Goal: Check status: Check status

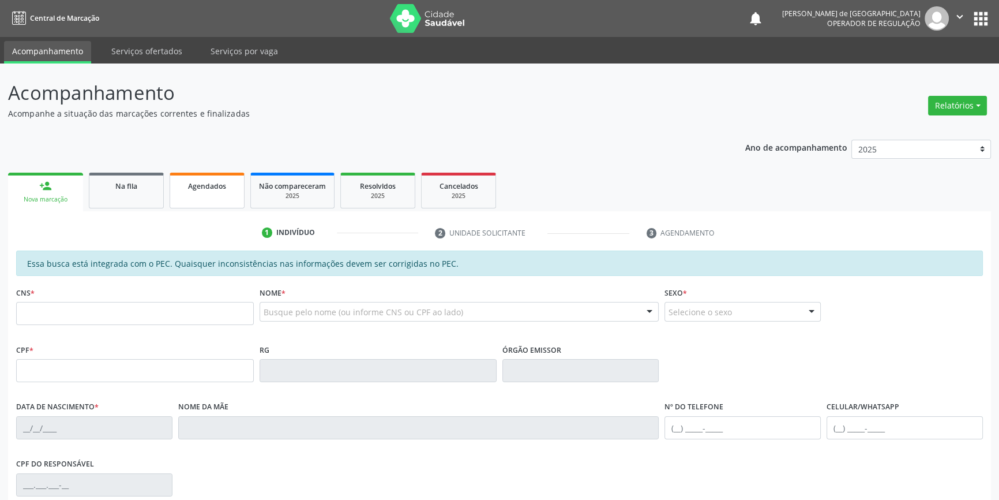
click at [213, 189] on span "Agendados" at bounding box center [207, 186] width 38 height 10
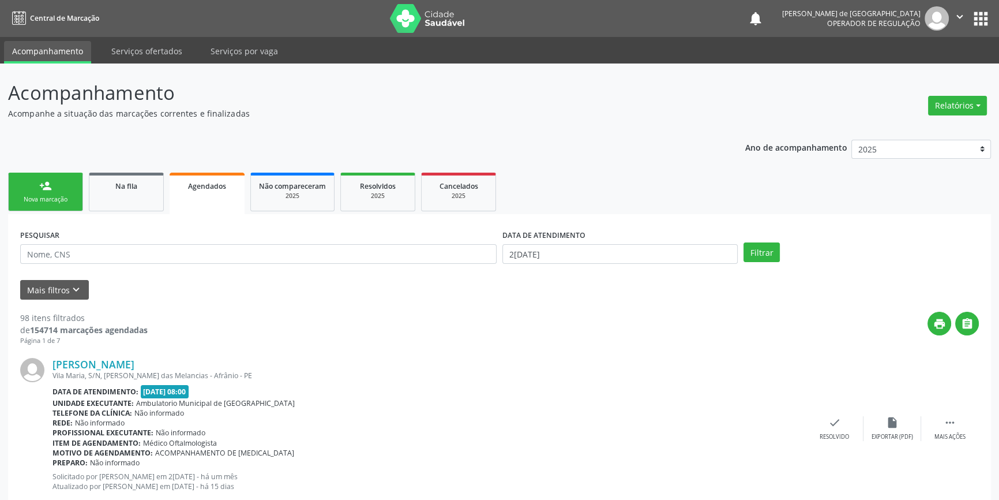
click at [231, 201] on link "Agendados" at bounding box center [207, 193] width 75 height 42
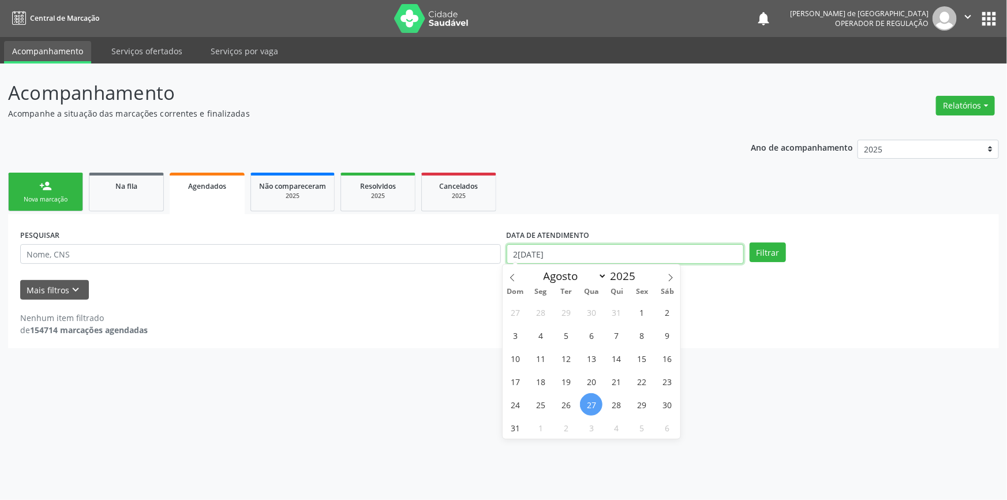
click at [611, 253] on input "2[DATE]" at bounding box center [624, 254] width 237 height 20
click at [644, 318] on span "1" at bounding box center [642, 312] width 22 height 22
type input "[DATE]"
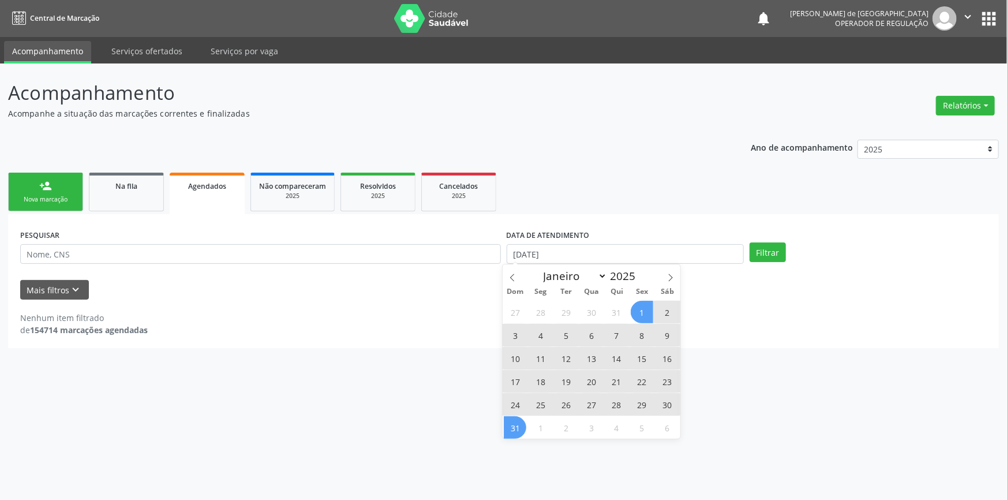
click at [511, 426] on span "31" at bounding box center [515, 427] width 22 height 22
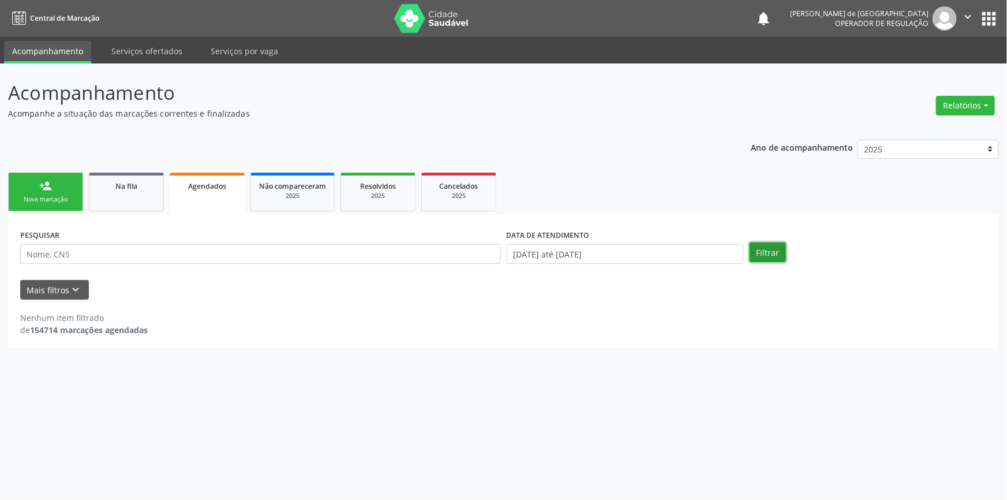
click at [781, 255] on button "Filtrar" at bounding box center [767, 252] width 36 height 20
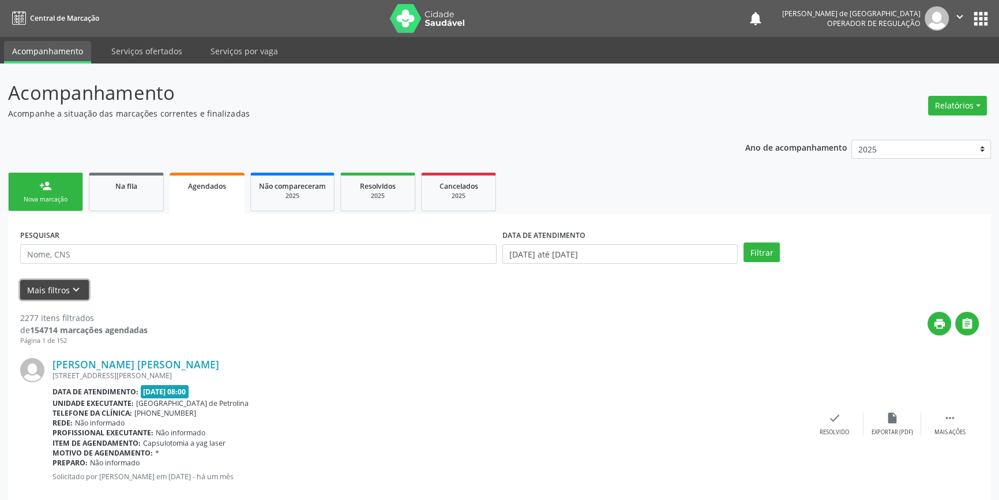
click at [63, 294] on button "Mais filtros keyboard_arrow_down" at bounding box center [54, 290] width 69 height 20
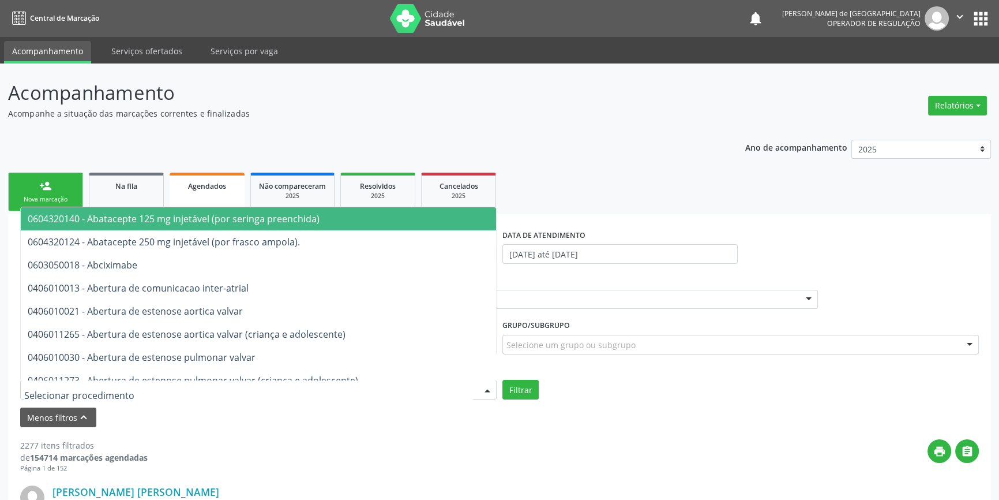
click at [175, 391] on div at bounding box center [258, 390] width 476 height 20
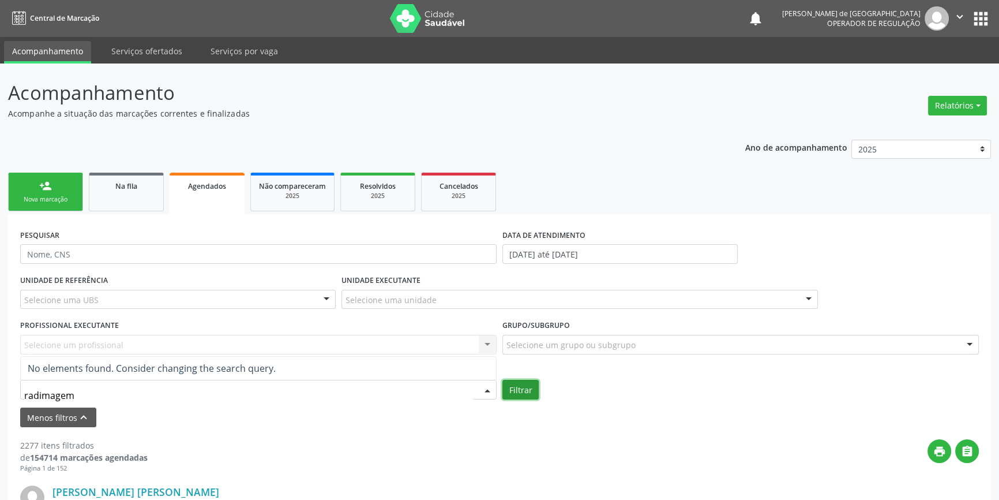
click at [519, 389] on button "Filtrar" at bounding box center [520, 390] width 36 height 20
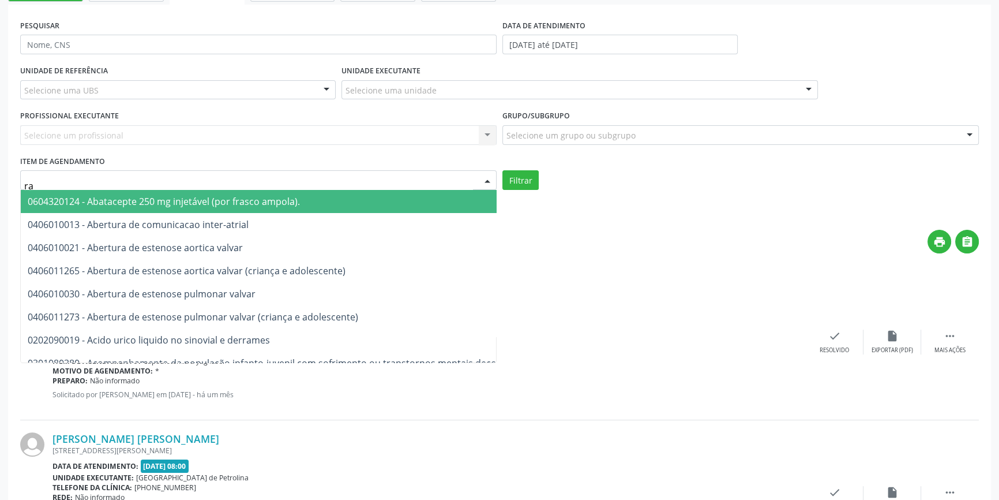
type input "r"
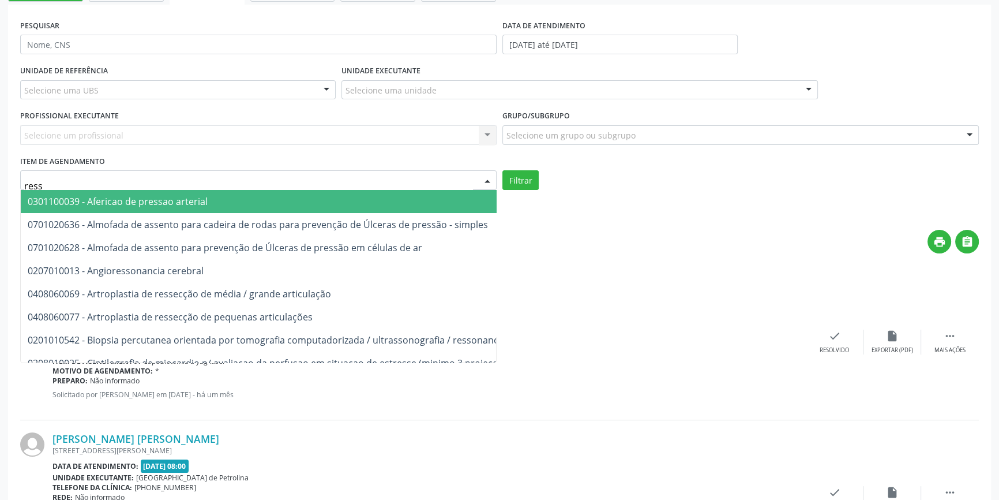
type input "RESSON"
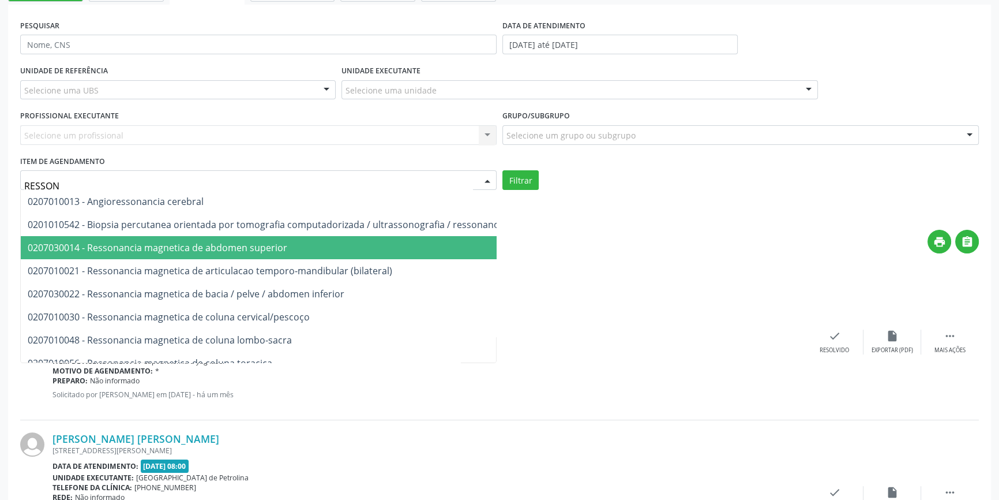
click at [55, 242] on span "0207030014 - Ressonancia magnetica de abdomen superior" at bounding box center [158, 247] width 260 height 13
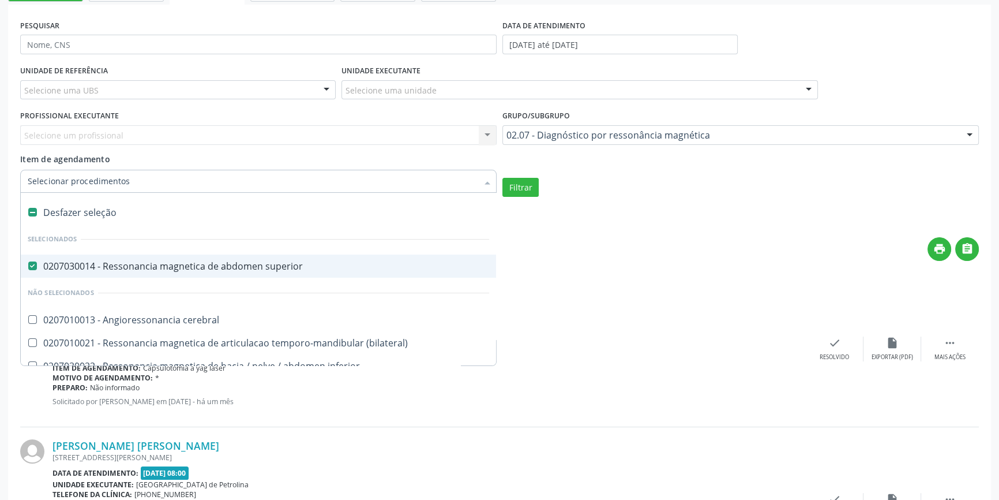
click at [32, 213] on label at bounding box center [32, 212] width 9 height 9
checkbox superior "false"
click at [32, 213] on label at bounding box center [32, 212] width 9 height 9
checkbox input "true"
checkbox superior "true"
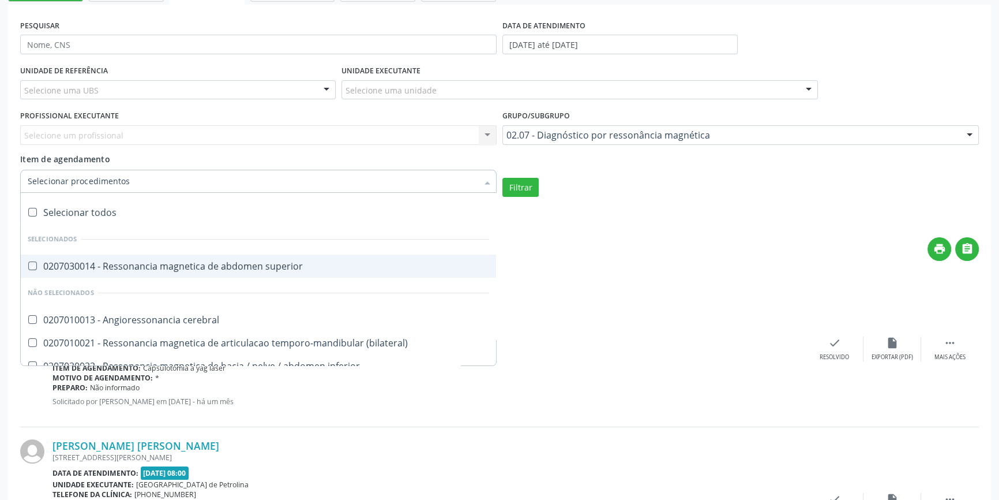
checkbox cerebral "true"
checkbox \(bilateral\) "true"
checkbox inferior "true"
checkbox cervical\/pescoço "true"
checkbox lombo-sacra "true"
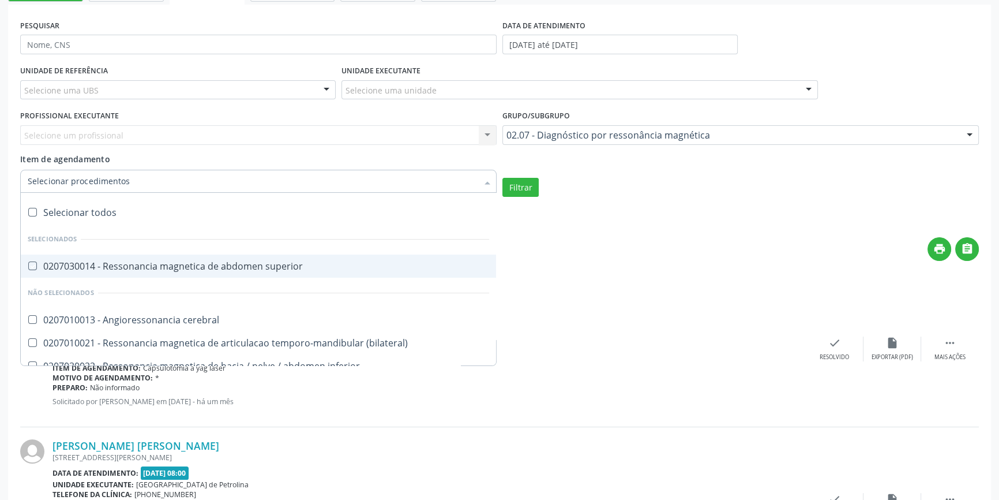
checkbox toracica "true"
checkbox cine "true"
checkbox cranio "true"
checkbox \(unilateral\) "true"
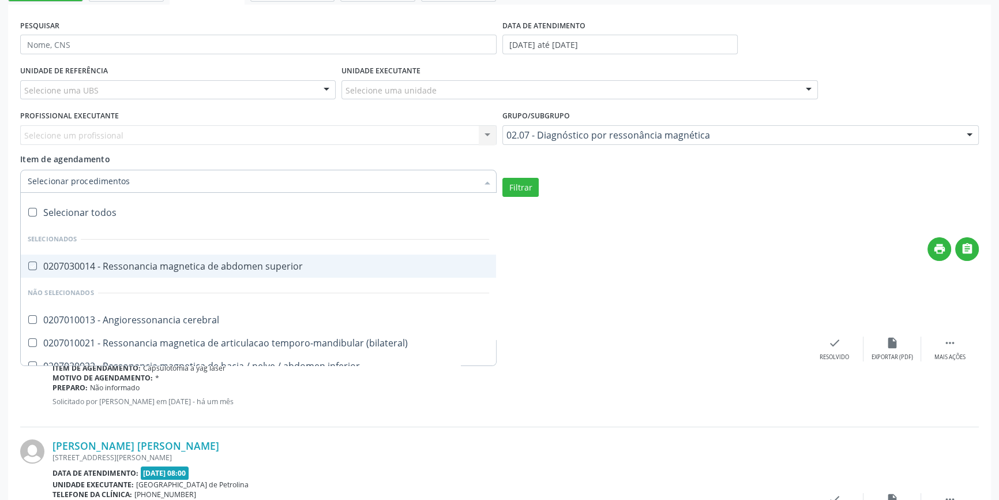
checkbox turcica "true"
checkbox torax "true"
checkbox biliares\/colangiorressonancia "true"
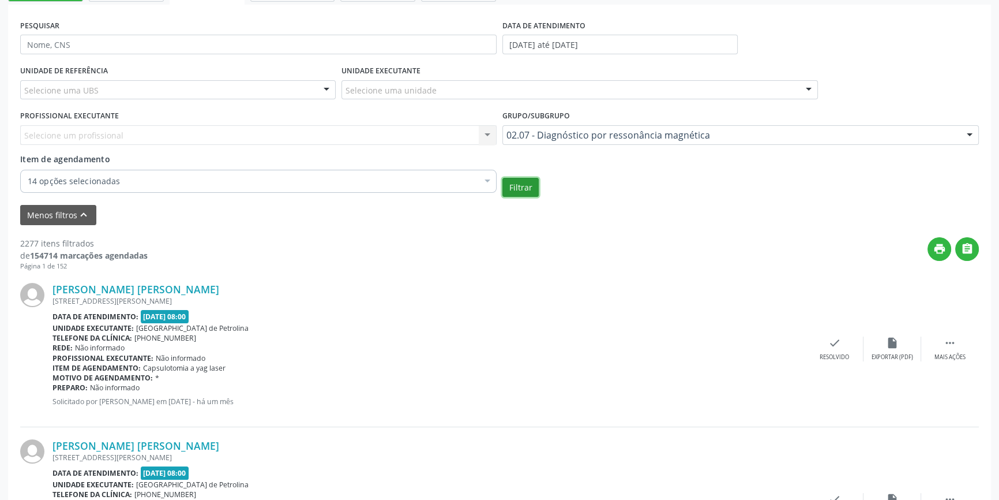
scroll to position [0, 0]
click at [530, 187] on button "Filtrar" at bounding box center [520, 188] width 36 height 20
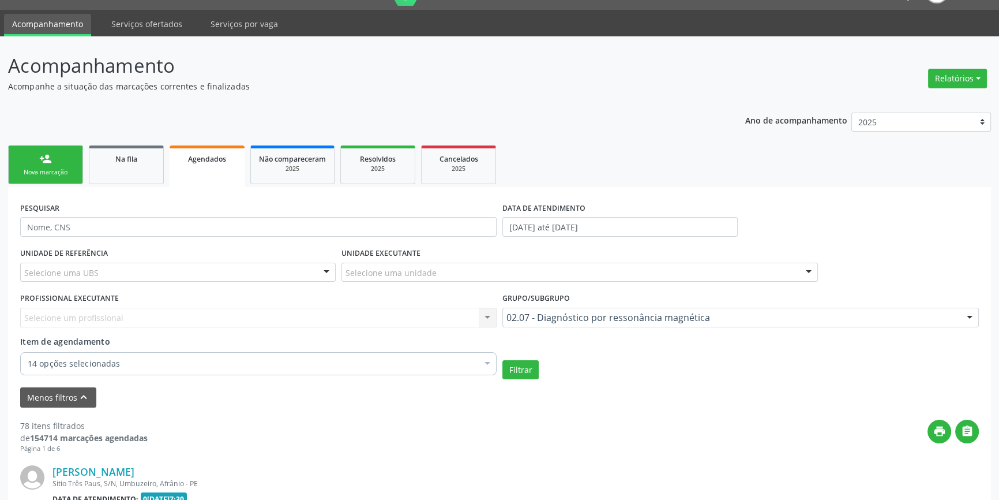
scroll to position [209, 0]
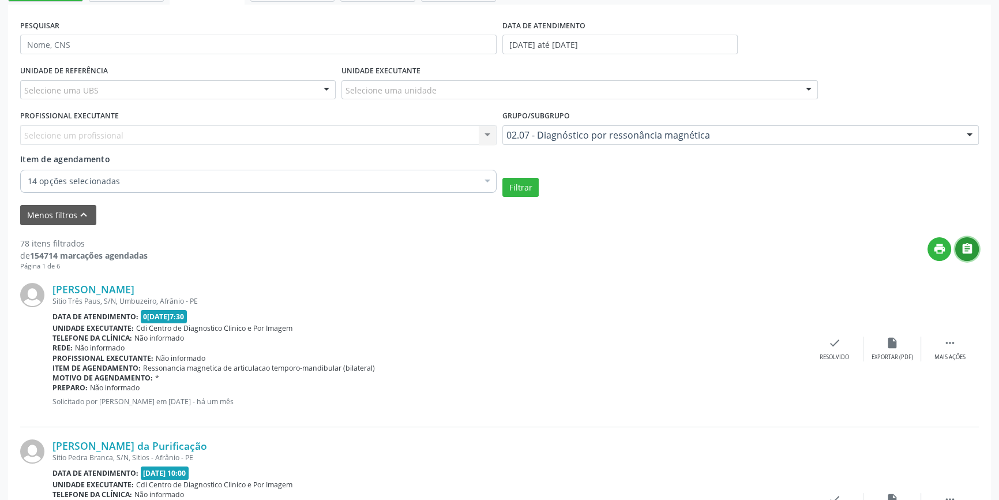
click at [963, 248] on icon "" at bounding box center [967, 248] width 13 height 13
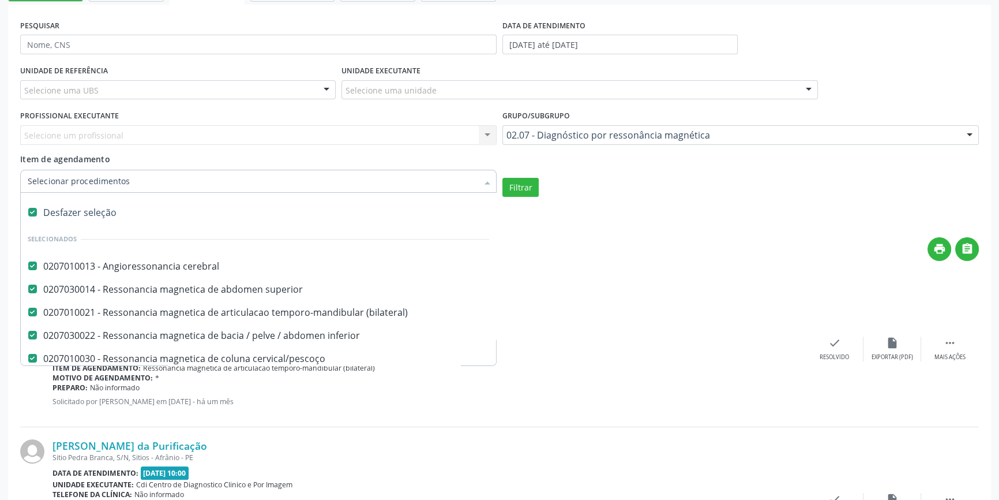
click at [46, 209] on div "Desfazer seleção" at bounding box center [258, 212] width 475 height 23
checkbox input "false"
checkbox cerebral "false"
checkbox \(bilateral\) "false"
checkbox inferior "false"
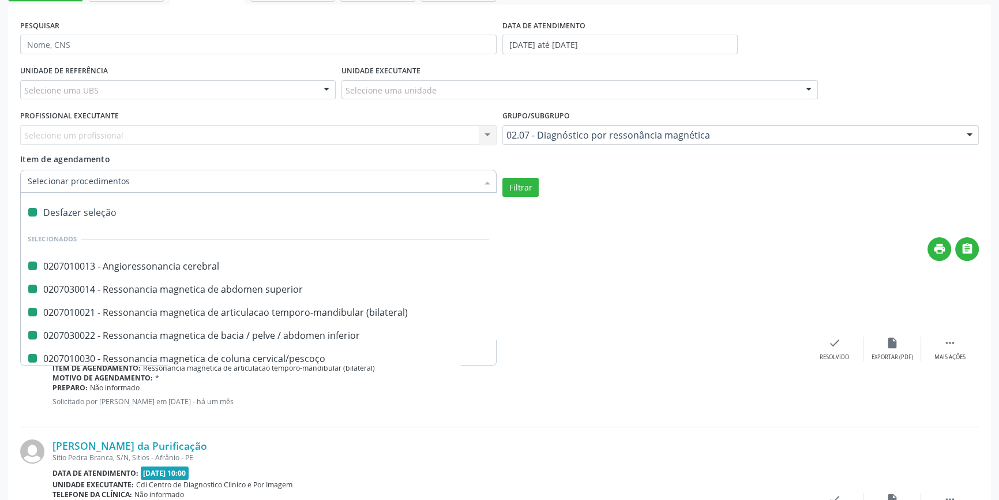
checkbox cervical\/pescoço "false"
checkbox lombo-sacra "false"
checkbox toracica "false"
checkbox cine "false"
checkbox cranio "false"
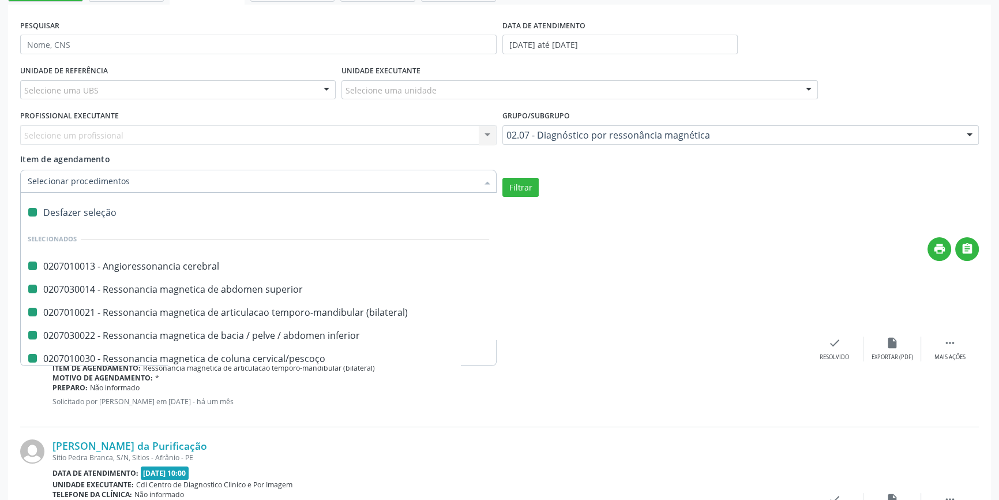
checkbox \(unilateral\) "false"
checkbox turcica "false"
checkbox torax "false"
checkbox biliares\/colangiorressonancia "false"
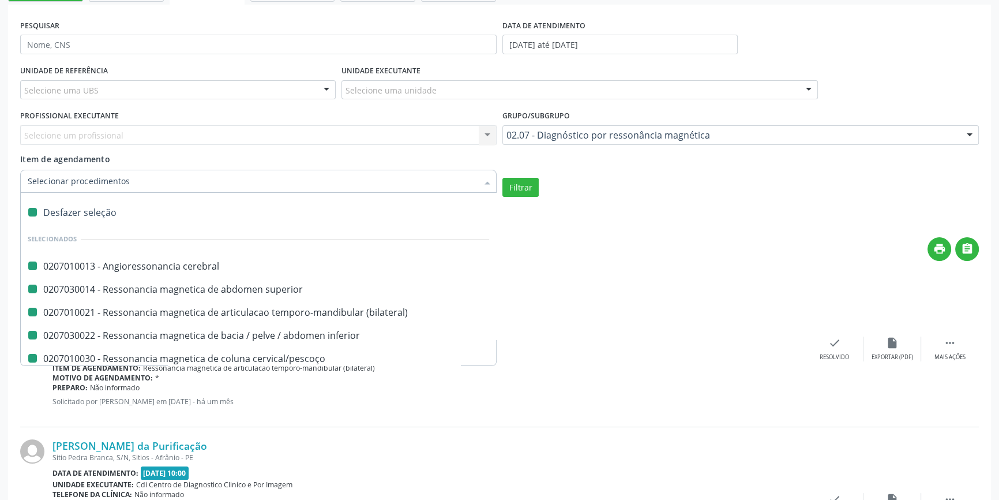
checkbox superior "false"
click at [72, 176] on input "Item de agendamento" at bounding box center [253, 181] width 450 height 23
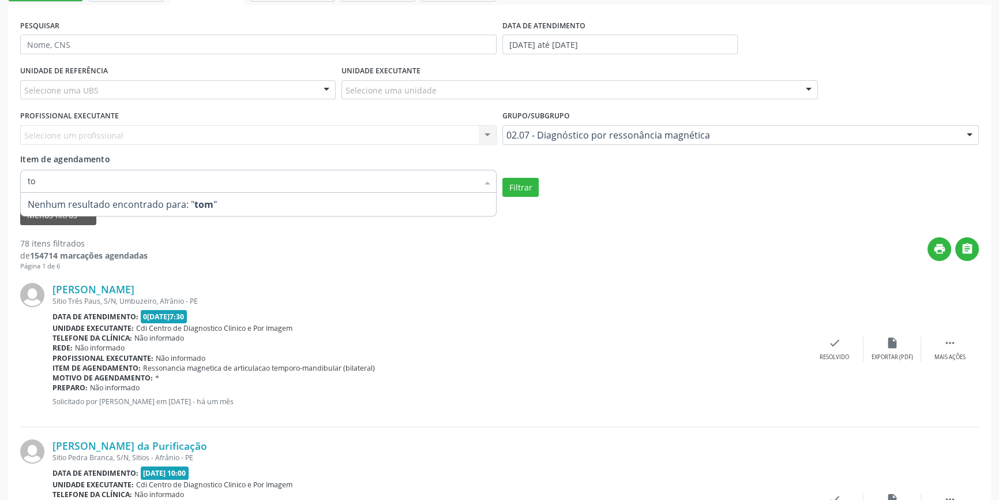
type input "t"
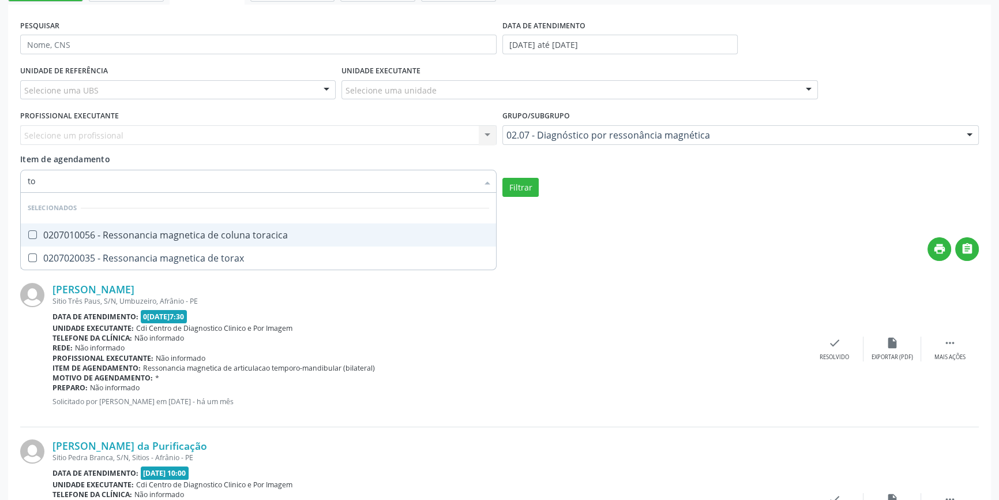
type input "tom"
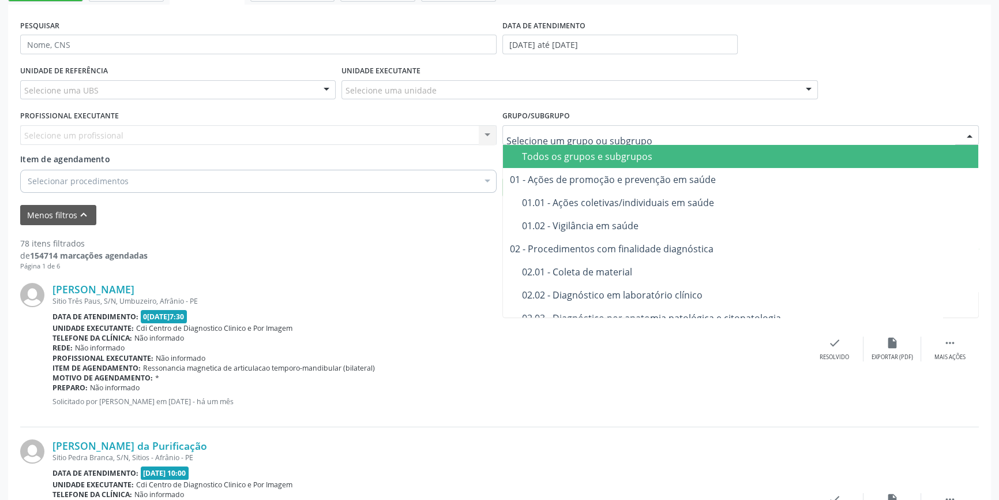
click at [541, 159] on div "Todos os grupos e subgrupos" at bounding box center [746, 156] width 449 height 9
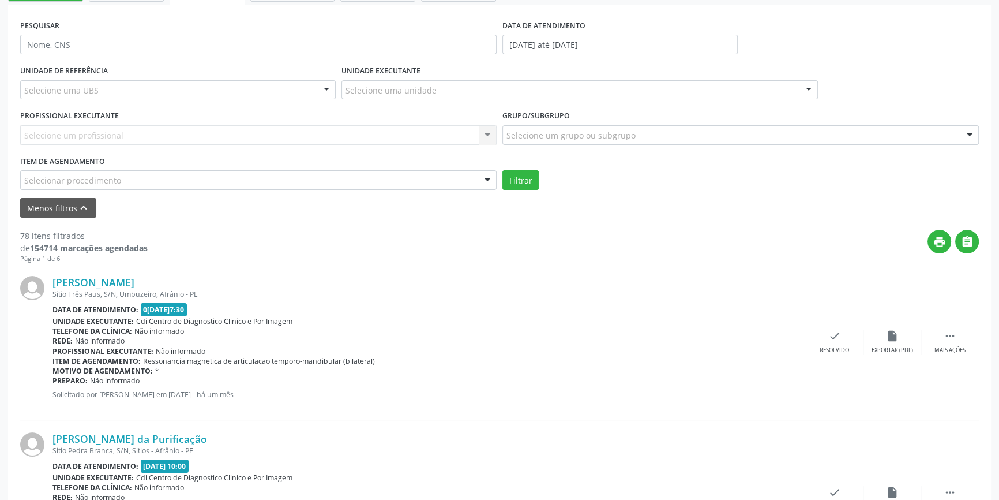
click at [545, 155] on div "UNIDADE DE REFERÊNCIA Selecione uma UBS Todas as UBS ESF de Extrema ESF de Barr…" at bounding box center [499, 125] width 964 height 127
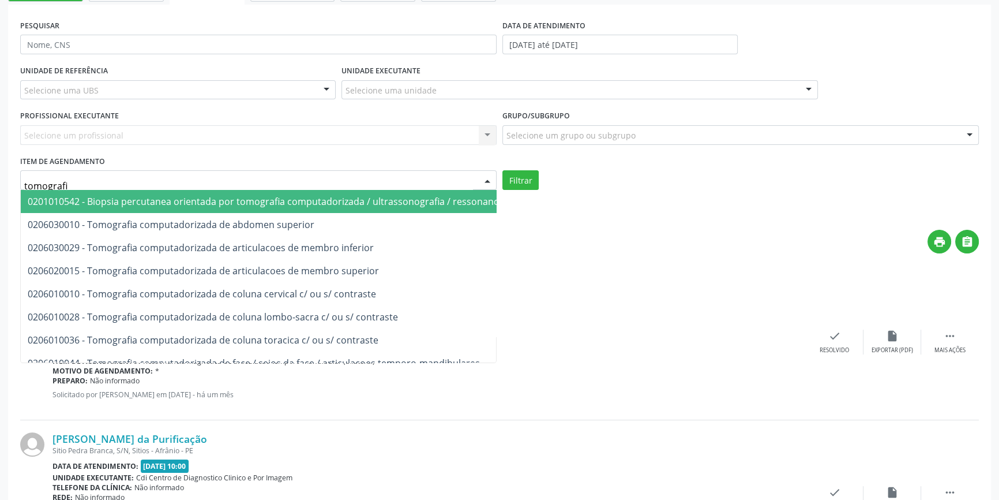
type input "tomografia"
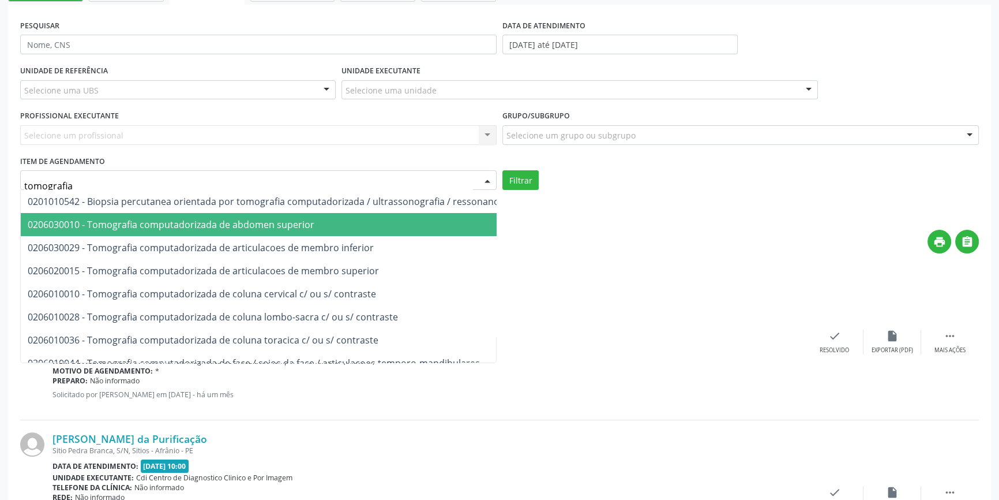
click at [202, 231] on span "0206030010 - Tomografia computadorizada de abdomen superior" at bounding box center [307, 224] width 572 height 23
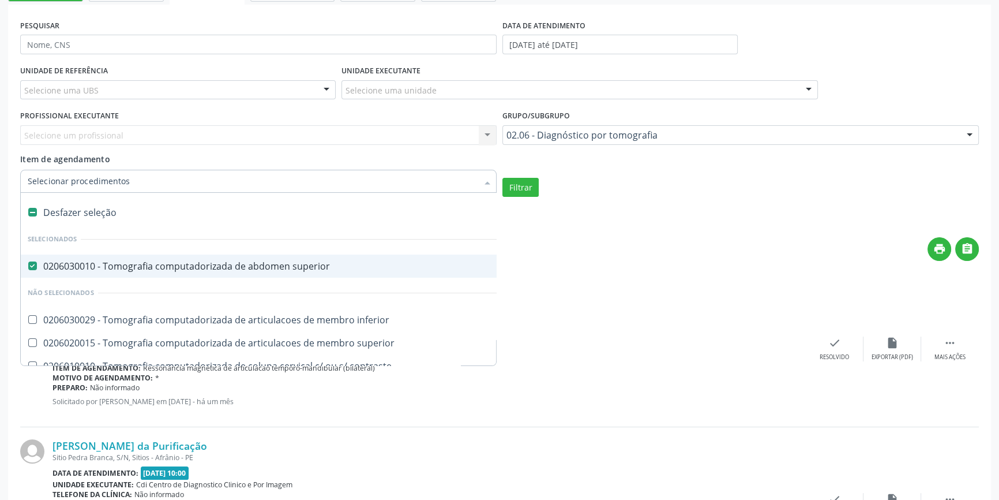
click at [34, 211] on label at bounding box center [32, 212] width 9 height 9
checkbox superior "false"
click at [35, 209] on label at bounding box center [32, 212] width 9 height 9
checkbox input "true"
checkbox superior "true"
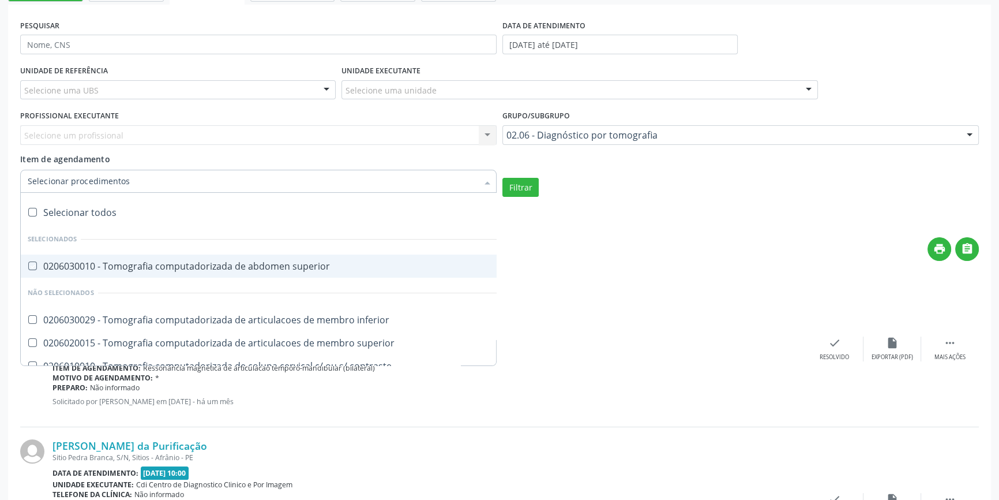
checkbox inferior "true"
checkbox superior "true"
checkbox contraste "true"
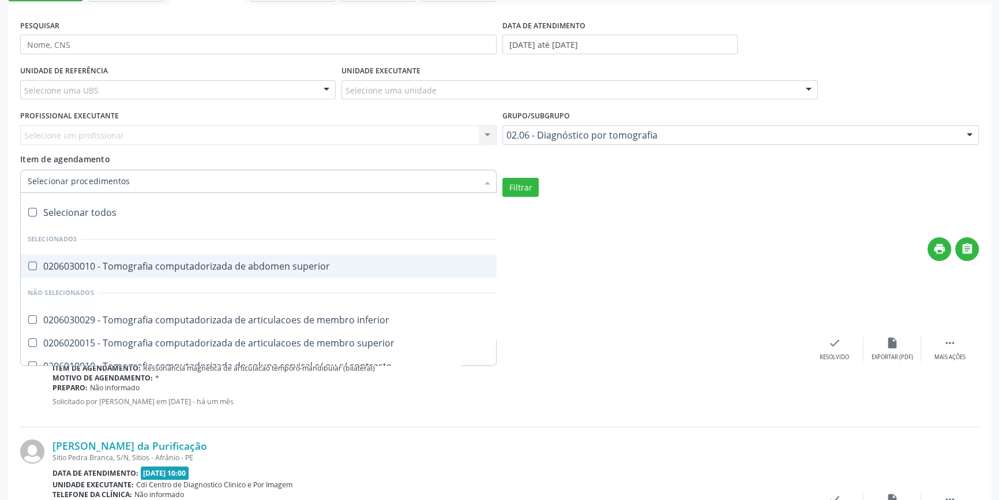
checkbox temporo-mandibulares "true"
checkbox inferior "true"
checkbox pé\) "true"
checkbox turcica "true"
checkbox torax "true"
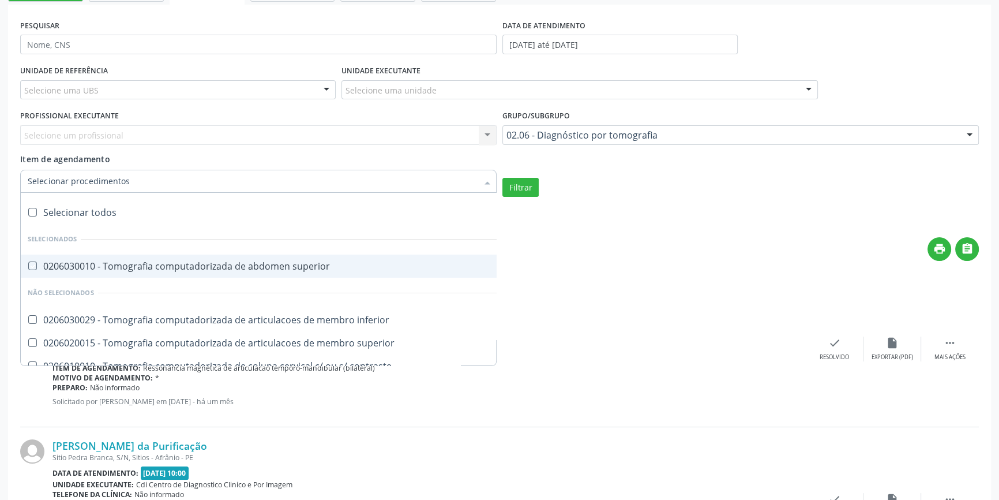
checkbox cranio "true"
checkbox pescoco "true"
checkbox mediastino "true"
checkbox \(pet-ct\) "true"
checkbox computadorizada "true"
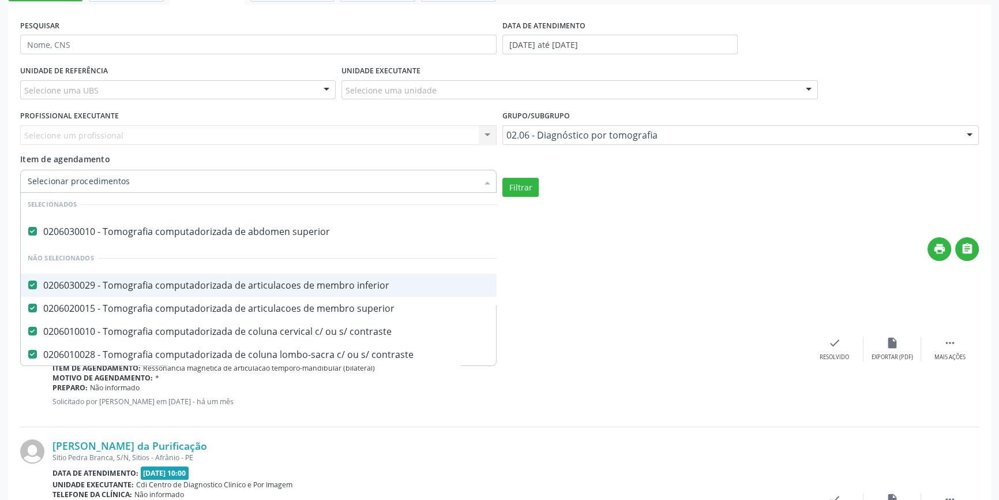
scroll to position [0, 0]
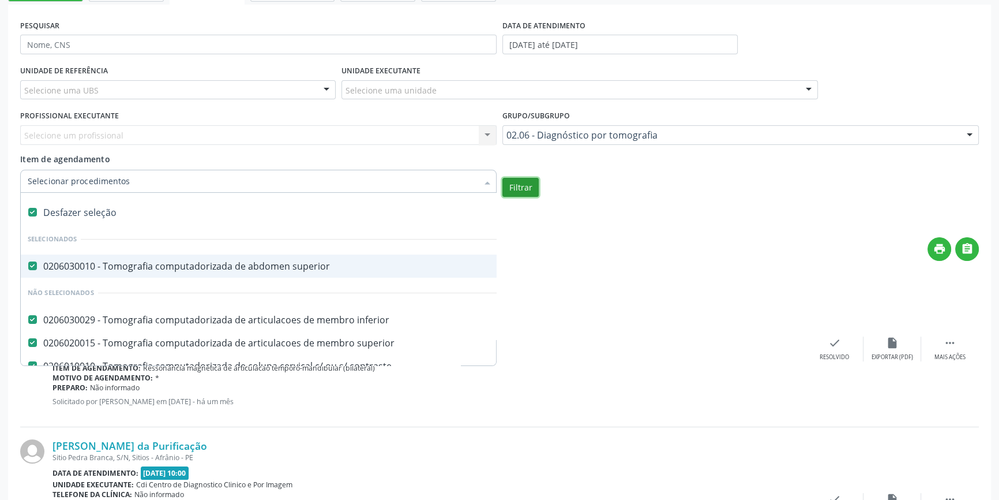
click at [527, 188] on button "Filtrar" at bounding box center [520, 188] width 36 height 20
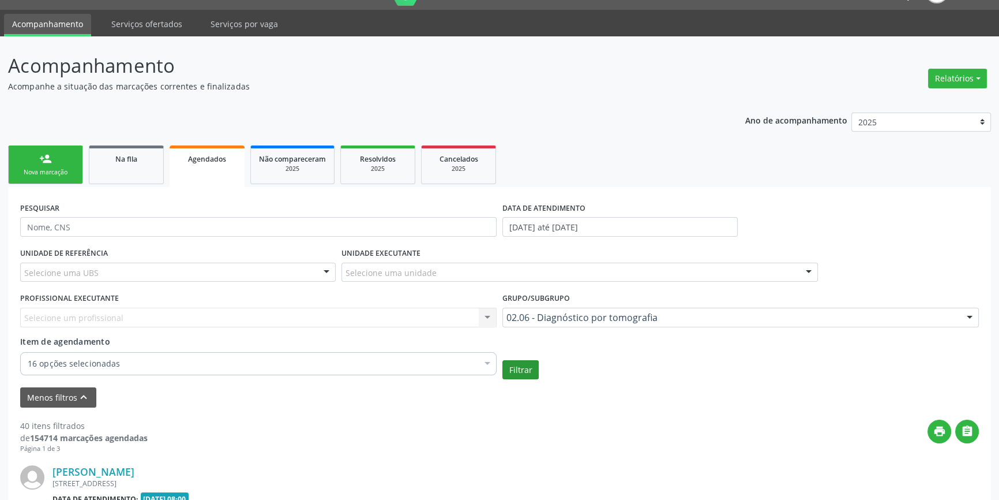
scroll to position [209, 0]
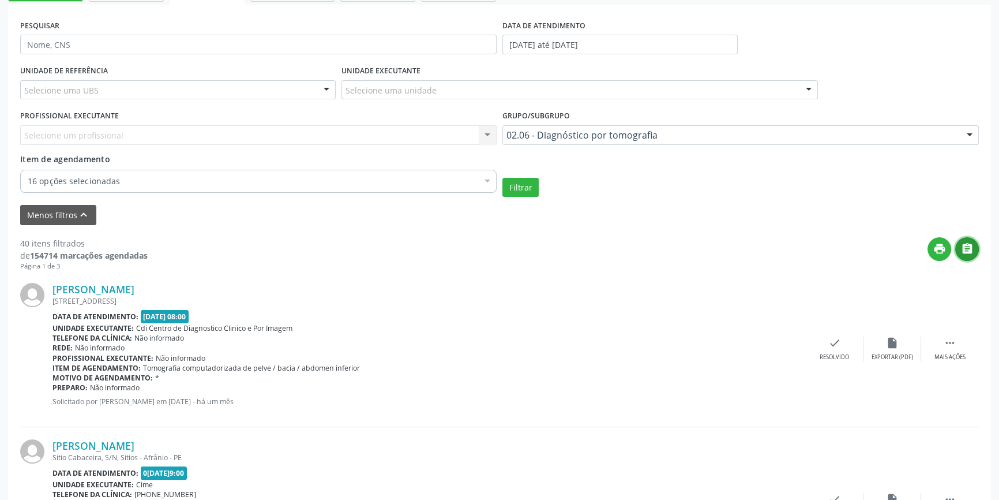
click at [969, 252] on icon "" at bounding box center [967, 248] width 13 height 13
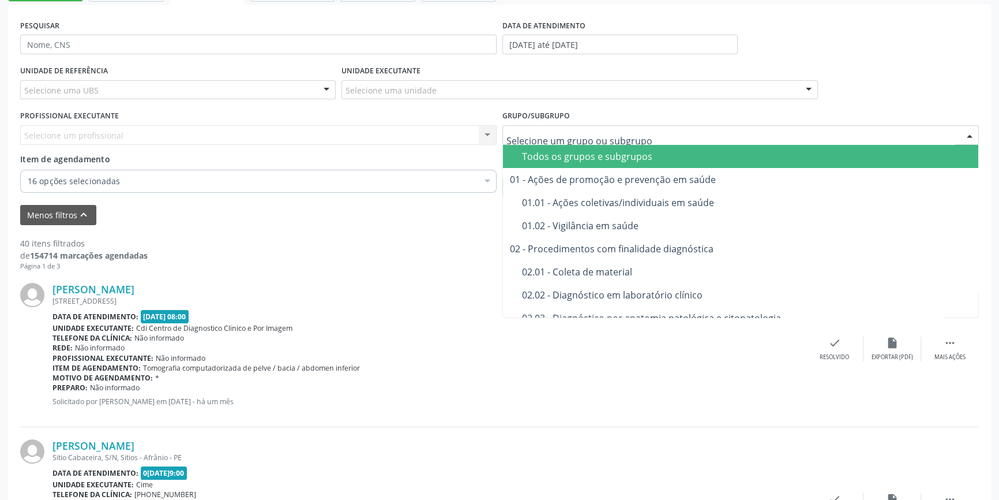
click at [543, 156] on div "Todos os grupos e subgrupos" at bounding box center [746, 156] width 449 height 9
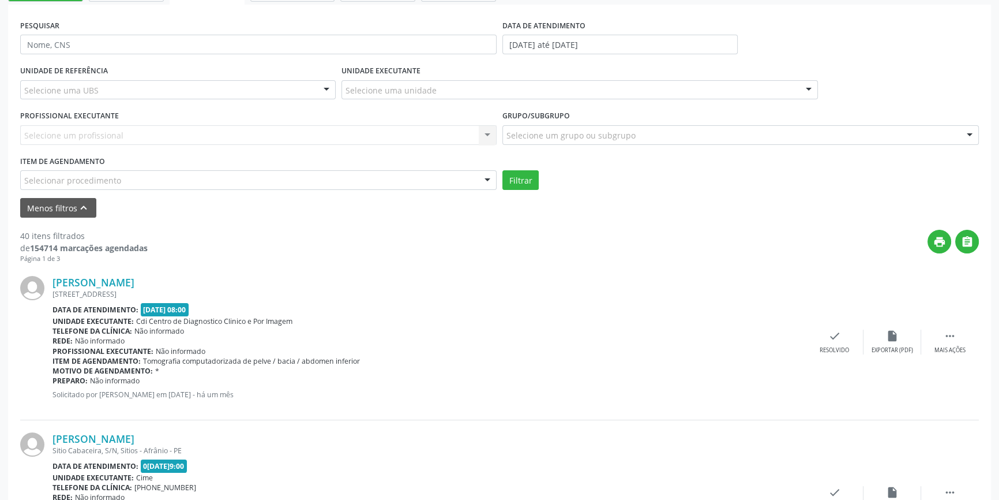
click at [132, 187] on div "Selecionar procedimento" at bounding box center [258, 180] width 476 height 20
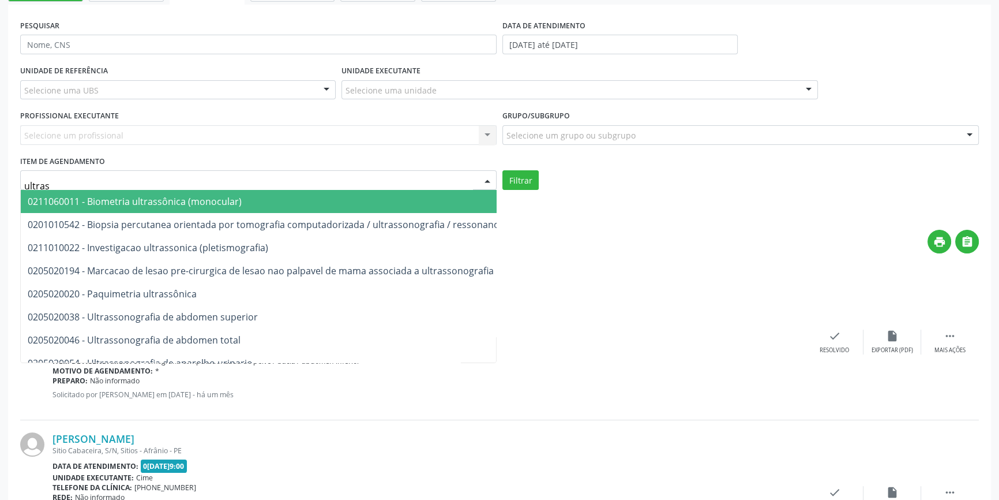
type input "ultrass"
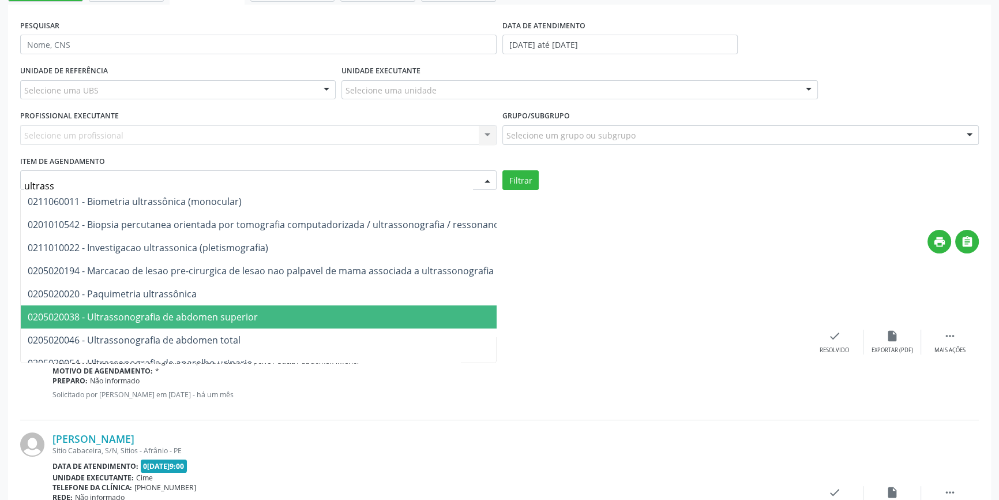
click at [150, 310] on span "0205020038 - Ultrassonografia de abdomen superior" at bounding box center [143, 316] width 230 height 13
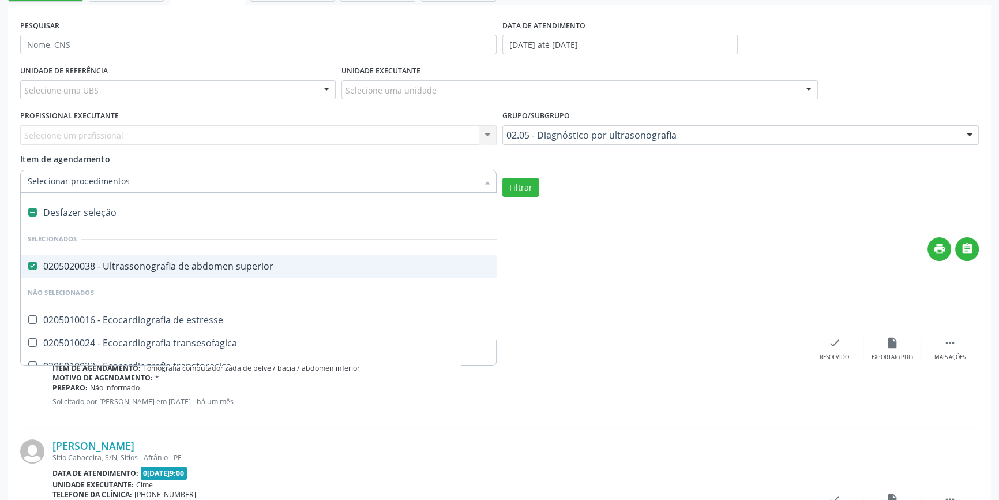
click at [33, 212] on label at bounding box center [32, 212] width 9 height 9
checkbox superior "false"
click at [33, 212] on label at bounding box center [32, 212] width 9 height 9
checkbox input "true"
checkbox superior "true"
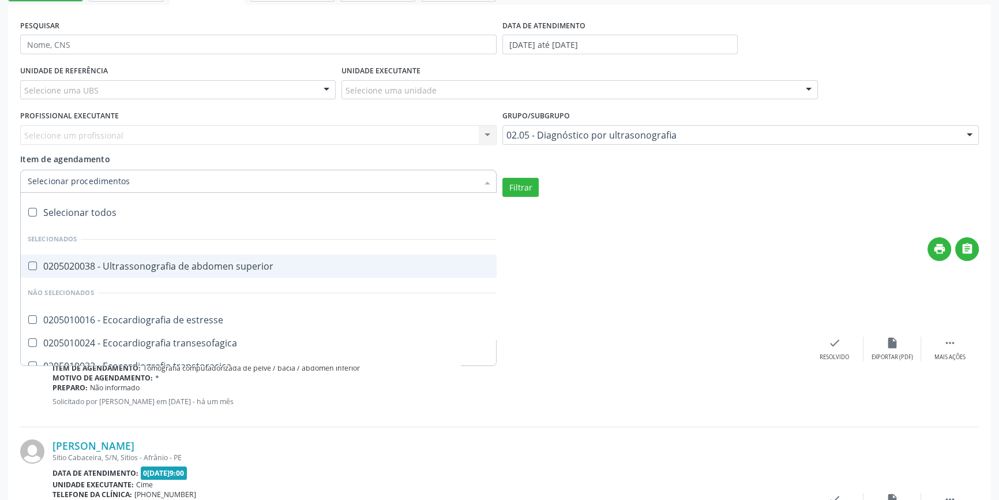
checkbox estresse "true"
checkbox transesofagica "true"
checkbox transtoracica "true"
checkbox transcraniano "true"
checkbox ultrassonografia "true"
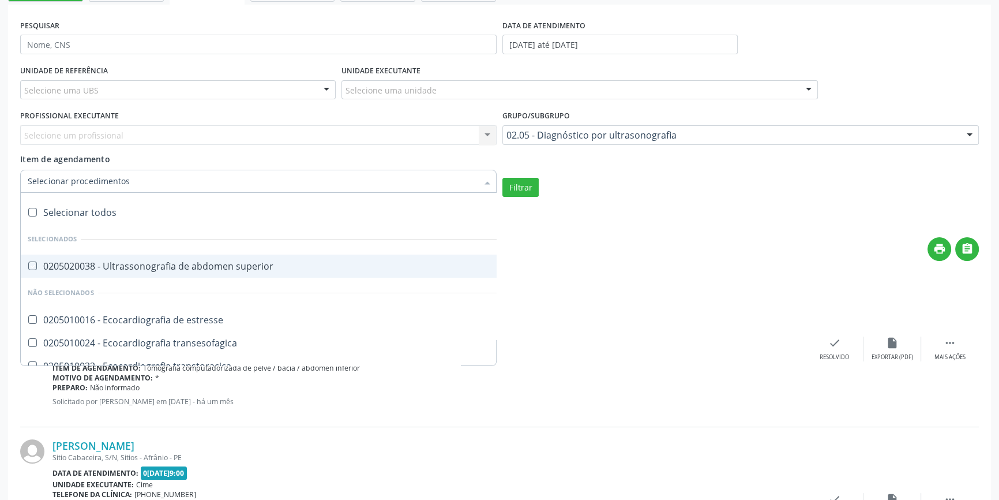
checkbox ultrassônica "true"
checkbox total "true"
checkbox urinario "true"
checkbox escrotal "true"
checkbox \(monocular\) "true"
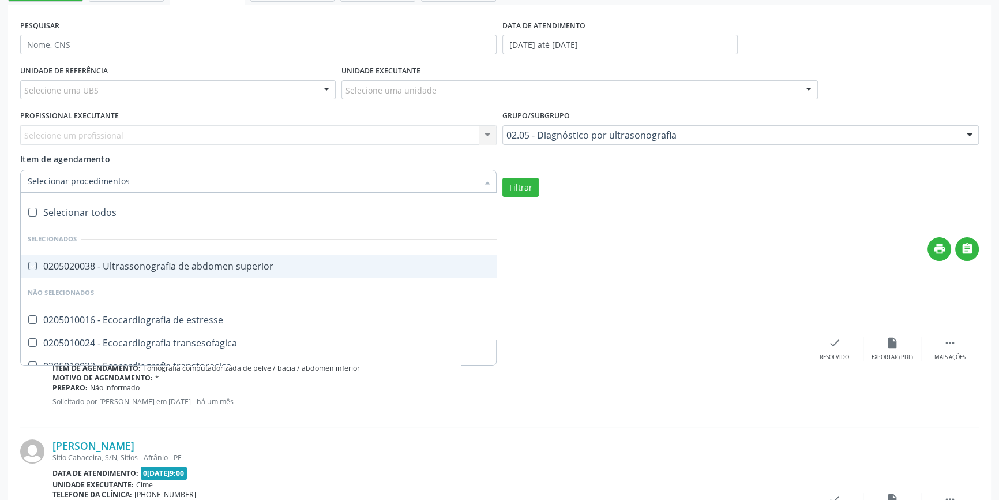
checkbox transretal\) "true"
checkbox abdominal "true"
checkbox tireoide "true"
checkbox \(extracardiaca\) "true"
checkbox vasos "true"
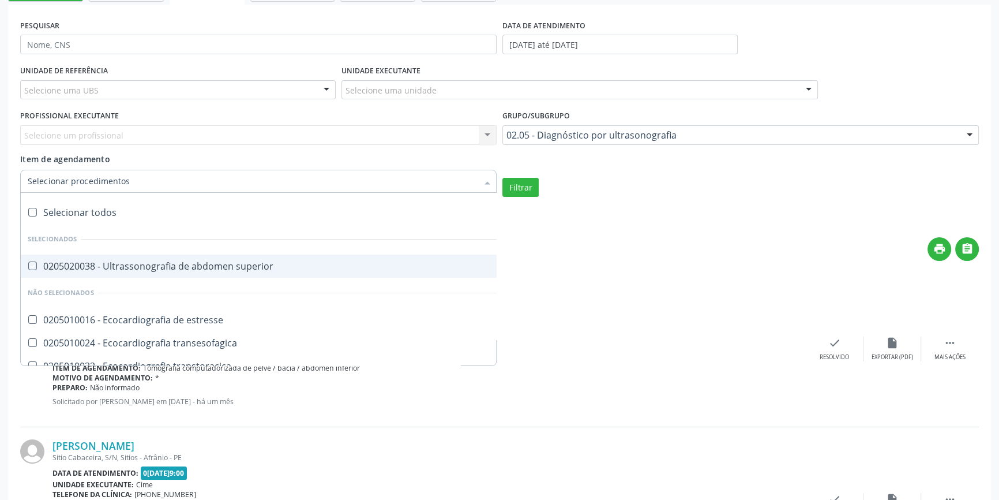
checkbox obstetrico "true"
checkbox bilateral "true"
checkbox obstetrica "true"
checkbox pulsado "true"
checkbox \(ginecologica\) "true"
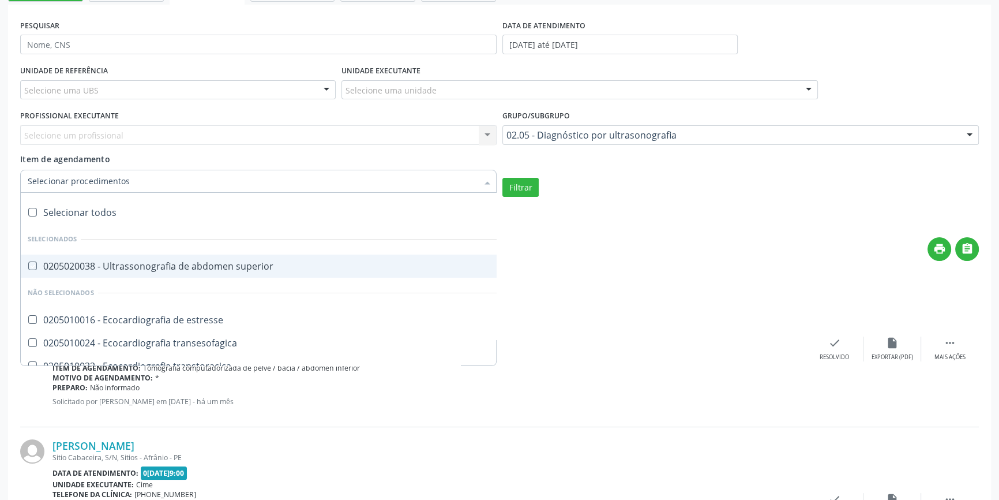
checkbox transfontanela "true"
checkbox transvaginal "true"
checkbox Axila "true"
checkbox Braço "true"
checkbox Calcanhar "true"
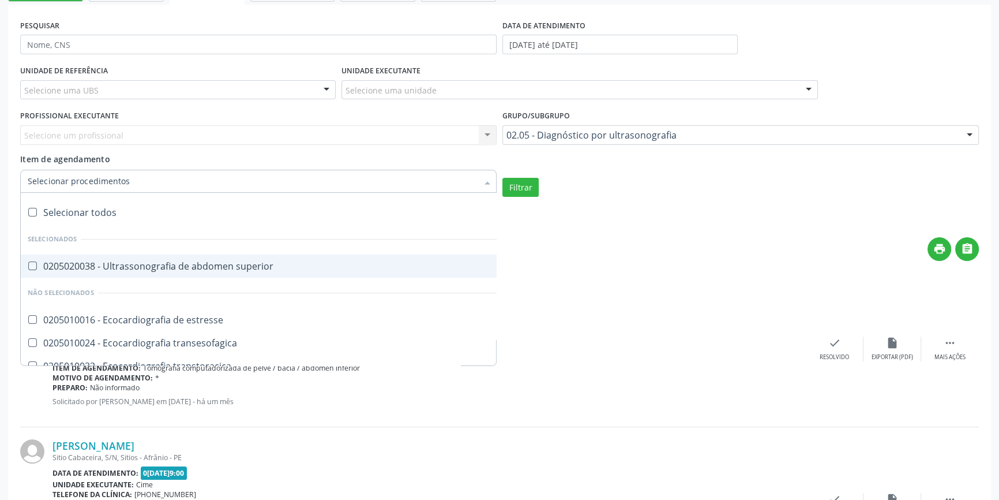
checkbox Cervical "true"
checkbox Clavícula "true"
checkbox Cotovelo "true"
checkbox Coxa "true"
checkbox Joelho "true"
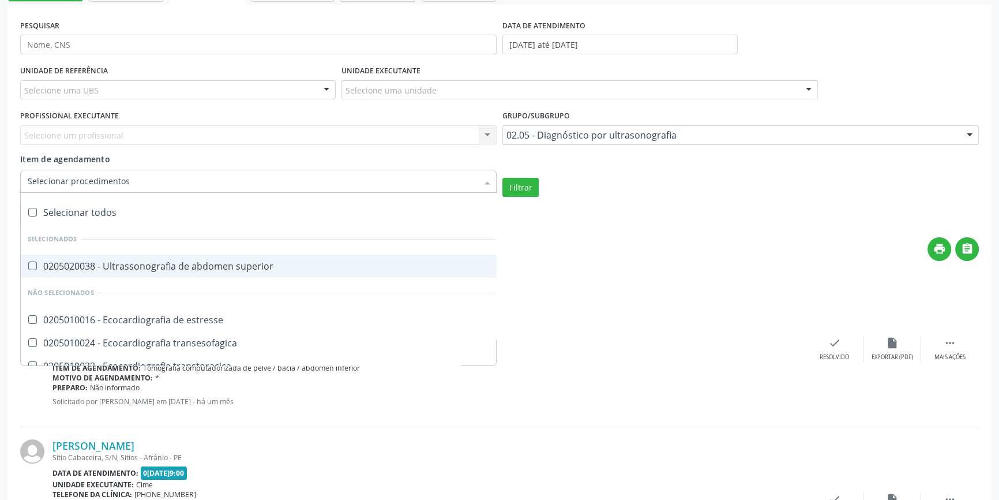
checkbox Mão "true"
checkbox Ombro "true"
checkbox Moles "true"
checkbox Perna "true"
checkbox Pescoço "true"
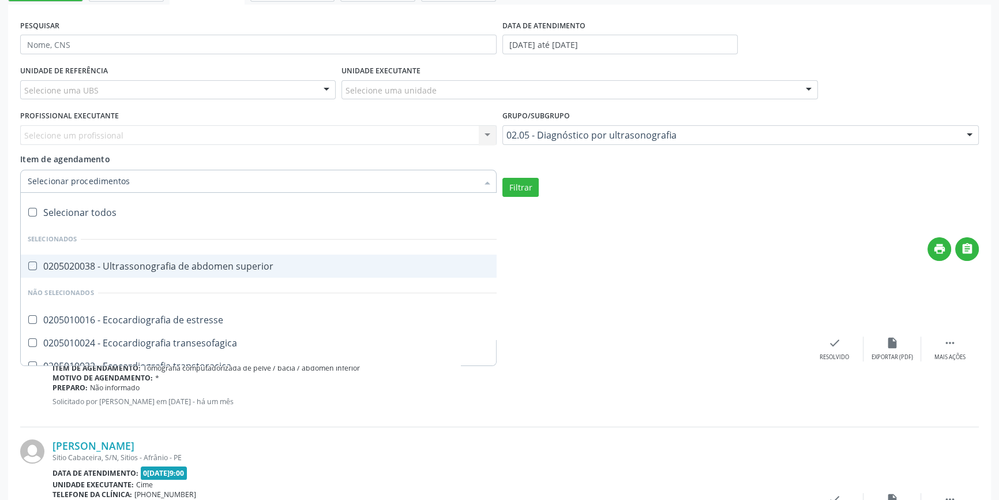
checkbox Punho "true"
checkbox Pé "true"
checkbox Quadril "true"
checkbox Inguinal "true"
checkbox Tornozelo "true"
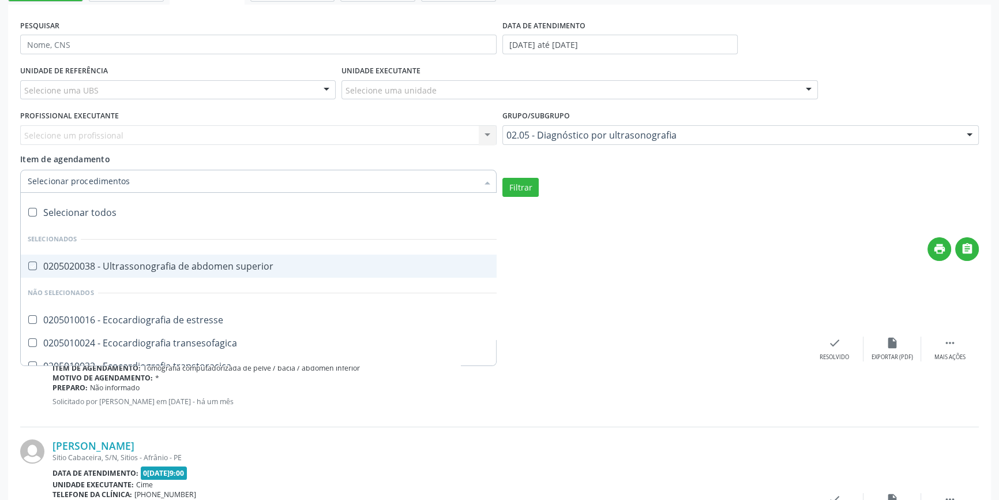
checkbox Carpo "true"
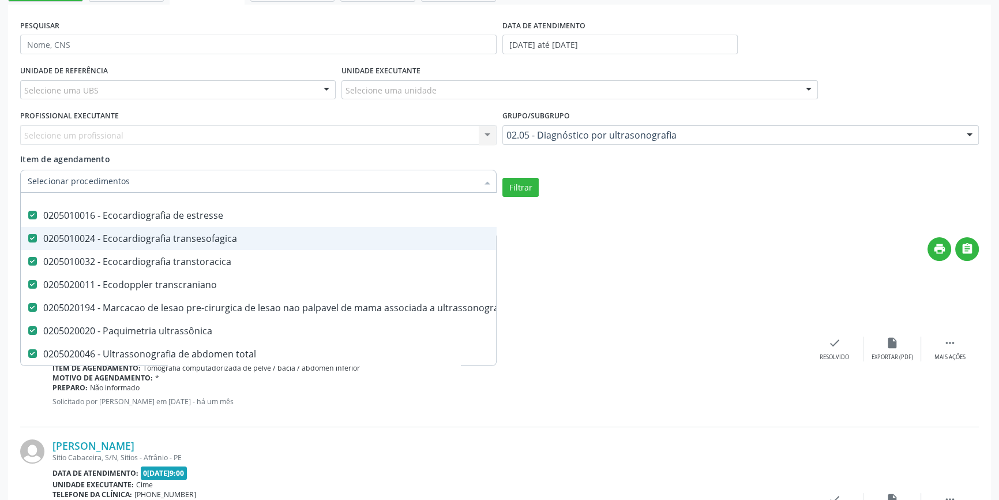
scroll to position [0, 0]
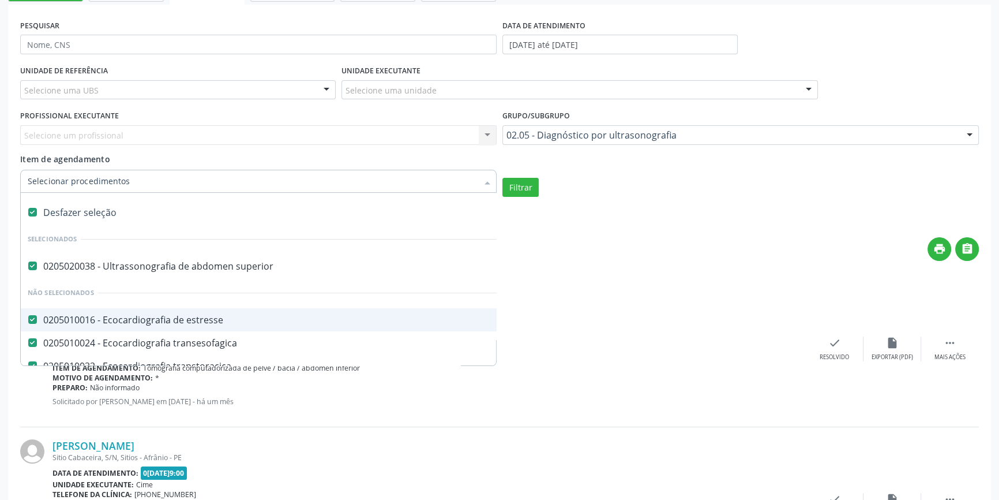
click at [37, 313] on span "0205010016 - Ecocardiografia de estresse" at bounding box center [269, 319] width 496 height 23
checkbox input "false"
checkbox estresse "false"
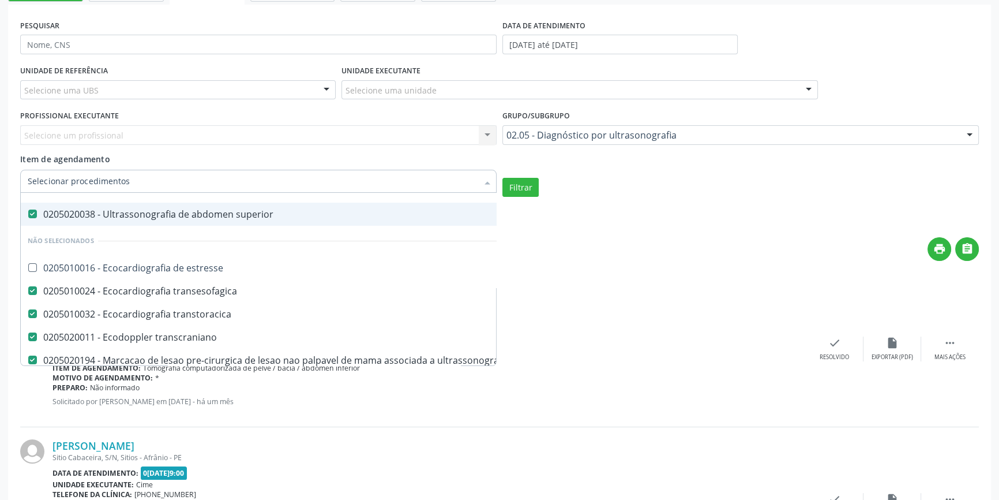
scroll to position [104, 0]
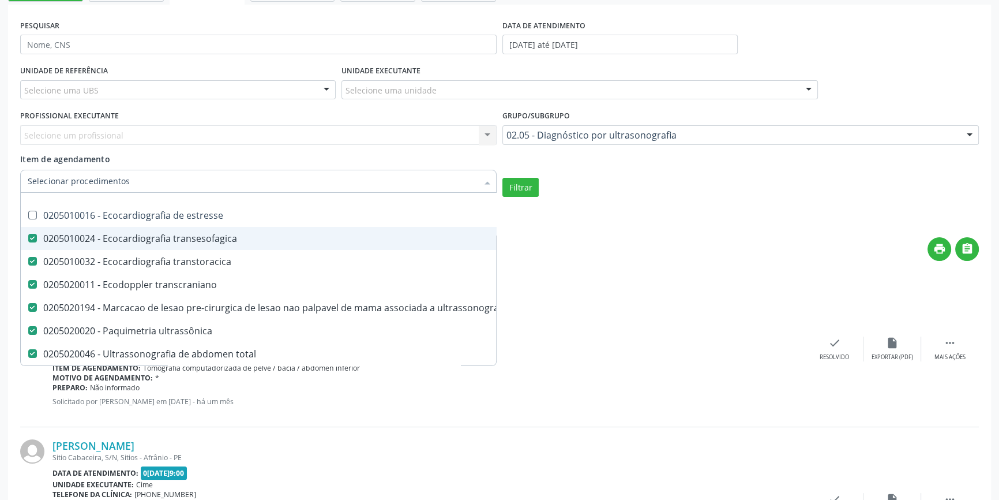
click at [32, 237] on transesofagica at bounding box center [32, 238] width 9 height 9
click at [28, 237] on transesofagica "checkbox" at bounding box center [24, 237] width 7 height 7
checkbox transesofagica "false"
checkbox input "false"
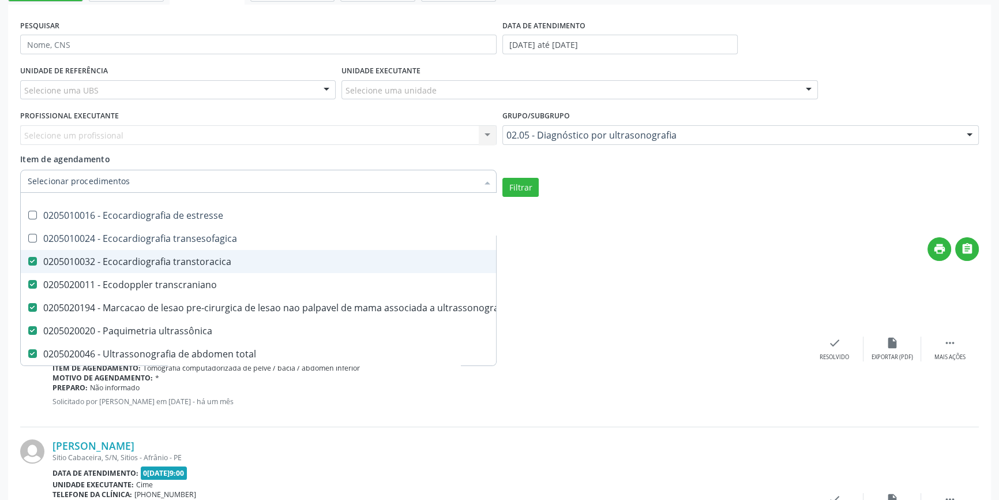
click at [30, 257] on transtoracica at bounding box center [32, 261] width 9 height 9
click at [28, 257] on transtoracica "checkbox" at bounding box center [24, 260] width 7 height 7
checkbox transtoracica "false"
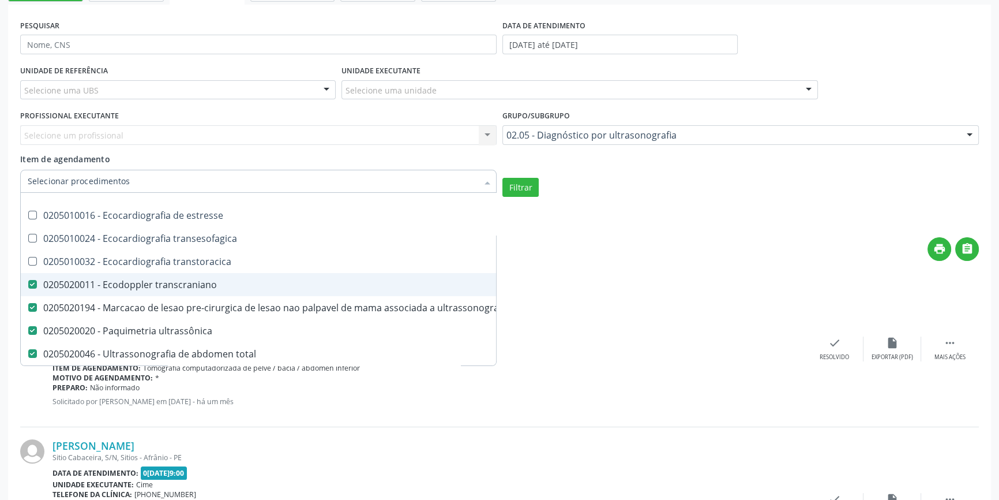
click at [34, 280] on transcraniano at bounding box center [32, 284] width 9 height 9
click at [28, 280] on transcraniano "checkbox" at bounding box center [24, 283] width 7 height 7
checkbox transcraniano "false"
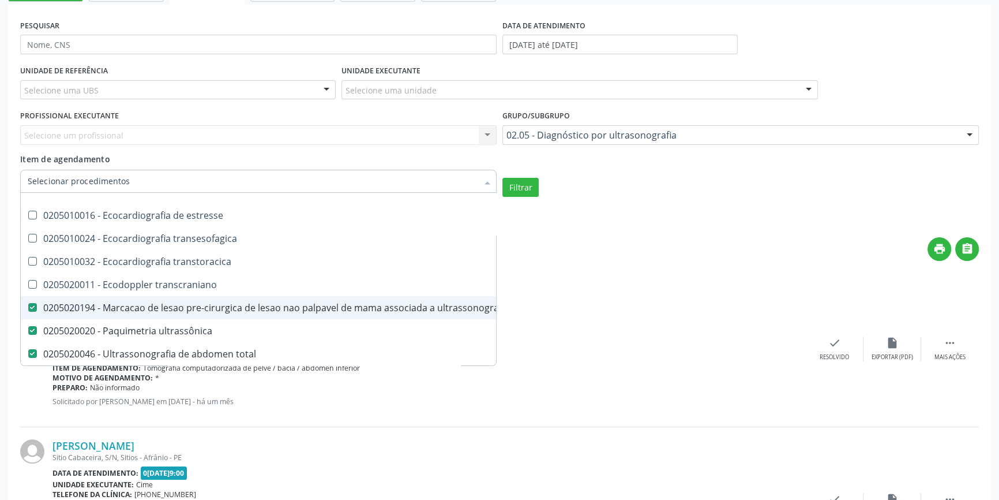
click at [35, 304] on ultrassonografia at bounding box center [32, 307] width 9 height 9
click at [28, 304] on ultrassonografia "checkbox" at bounding box center [24, 306] width 7 height 7
checkbox ultrassonografia "false"
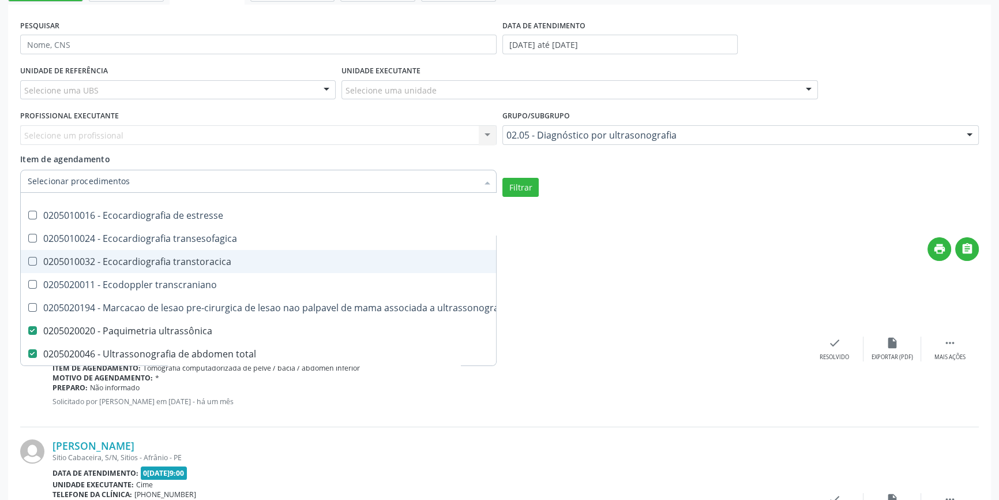
scroll to position [157, 0]
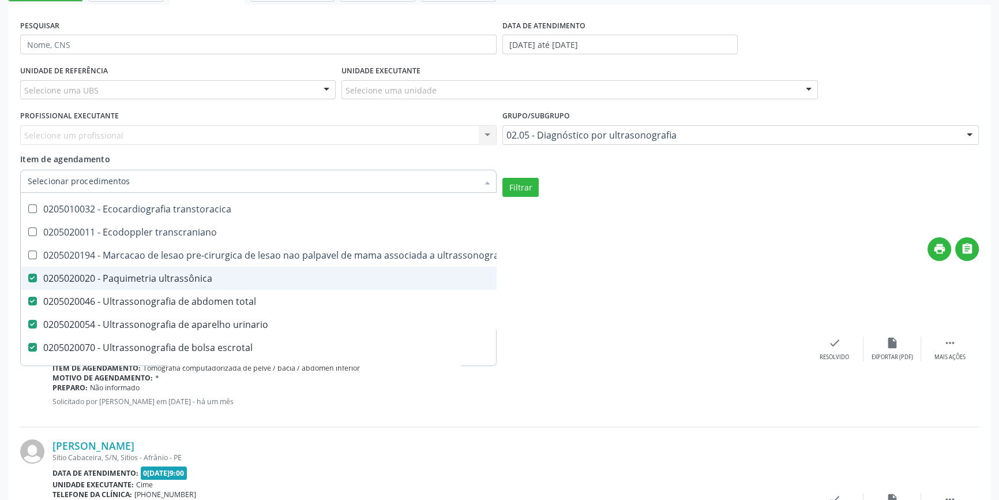
click at [29, 276] on ultrassônica at bounding box center [32, 277] width 9 height 9
click at [28, 276] on ultrassônica "checkbox" at bounding box center [24, 277] width 7 height 7
checkbox ultrassônica "false"
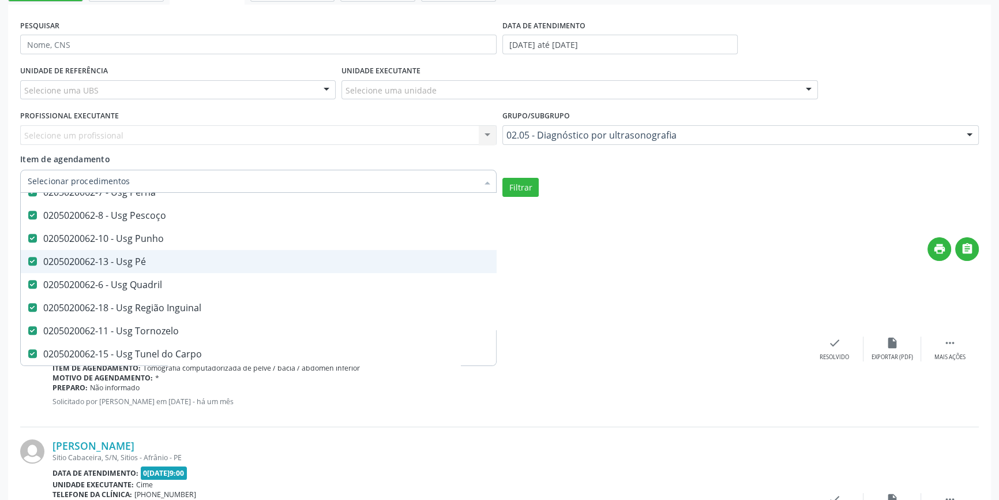
scroll to position [896, 0]
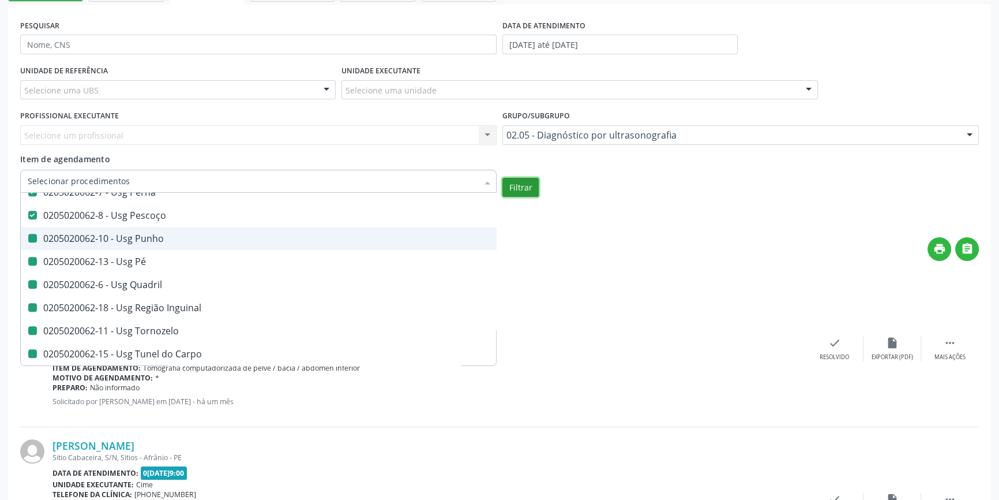
checkbox estresse "true"
checkbox transesofagica "true"
checkbox transtoracica "true"
checkbox transcraniano "true"
checkbox ultrassonografia "true"
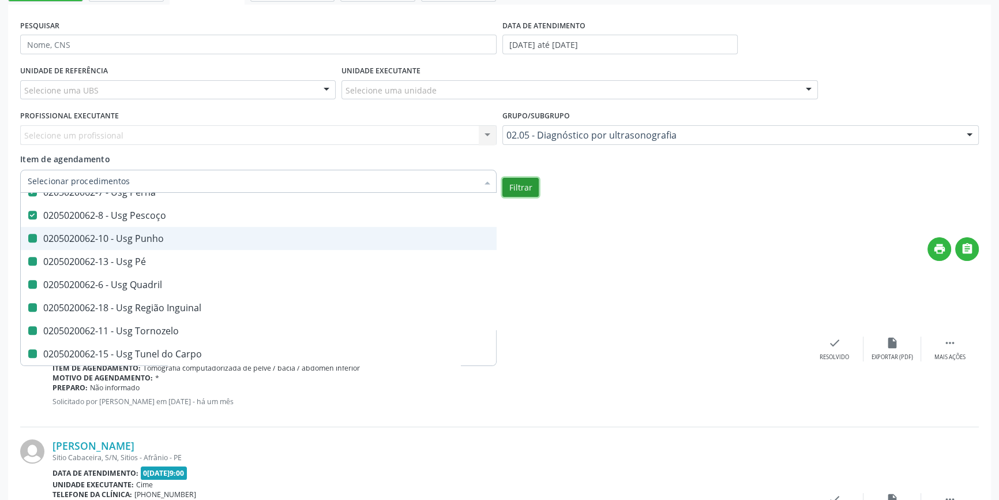
checkbox ultrassônica "true"
checkbox Punho "false"
checkbox Pé "false"
checkbox Quadril "false"
checkbox Inguinal "false"
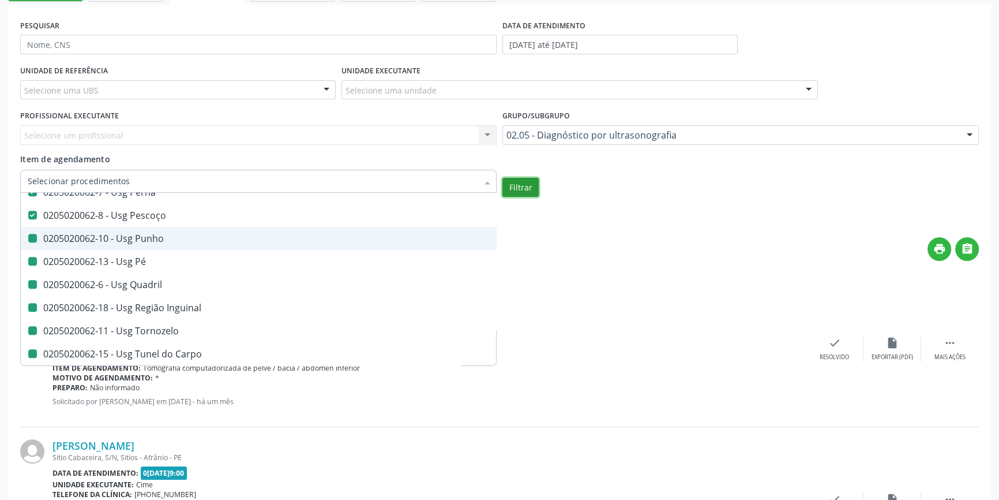
checkbox Tornozelo "false"
checkbox Carpo "false"
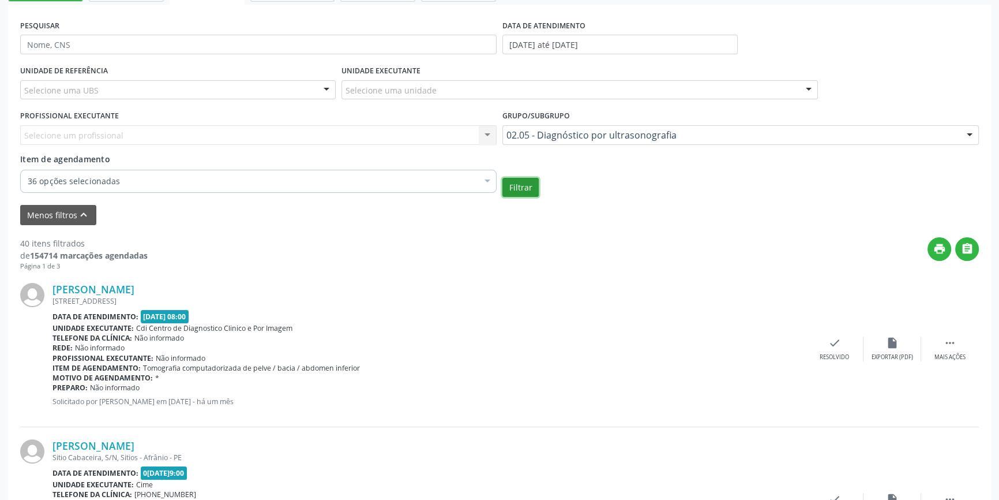
scroll to position [0, 0]
click at [521, 187] on button "Filtrar" at bounding box center [520, 188] width 36 height 20
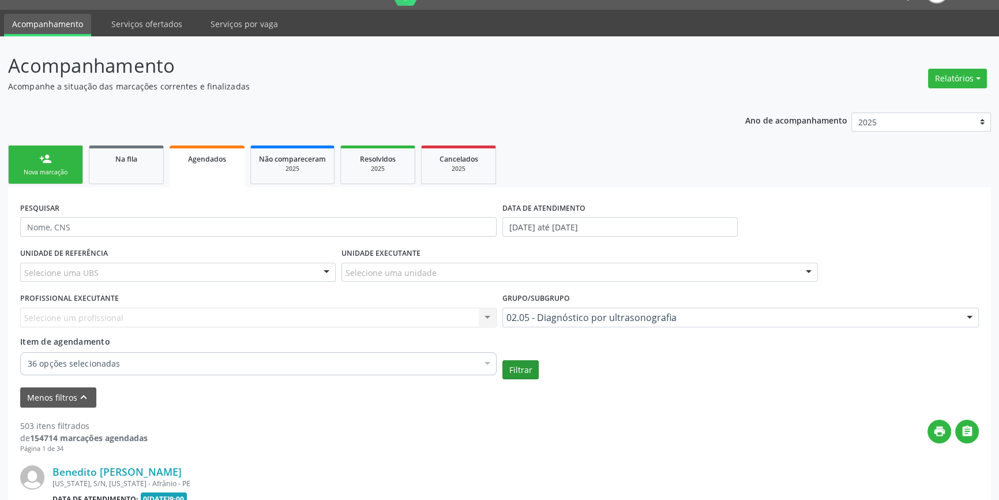
scroll to position [209, 0]
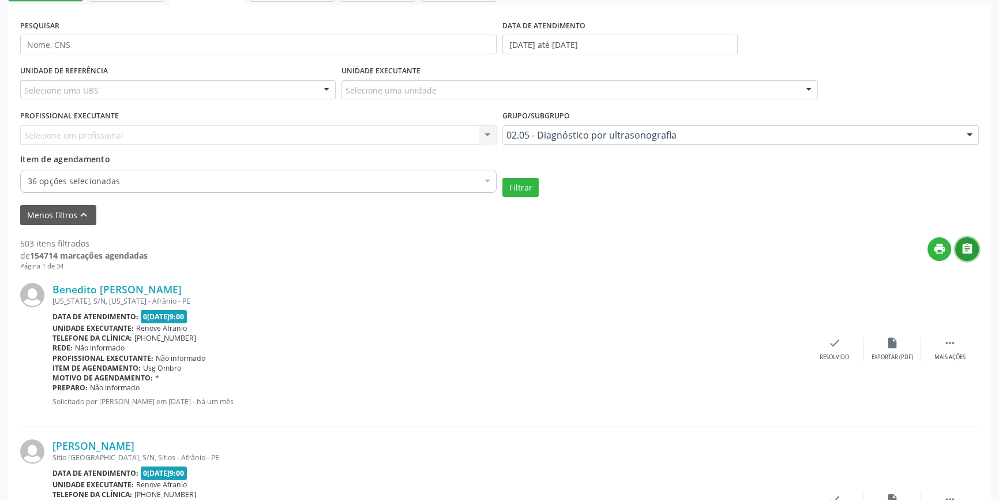
click at [969, 247] on icon "" at bounding box center [967, 248] width 13 height 13
click at [547, 143] on div "02.05 - Diagnóstico por ultrasonografia" at bounding box center [740, 135] width 476 height 20
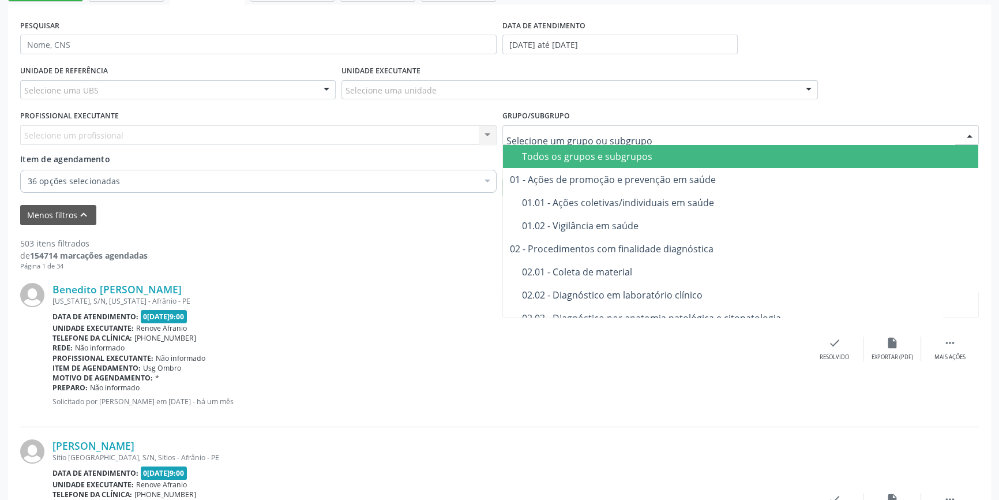
click at [533, 152] on div "Todos os grupos e subgrupos" at bounding box center [746, 156] width 449 height 9
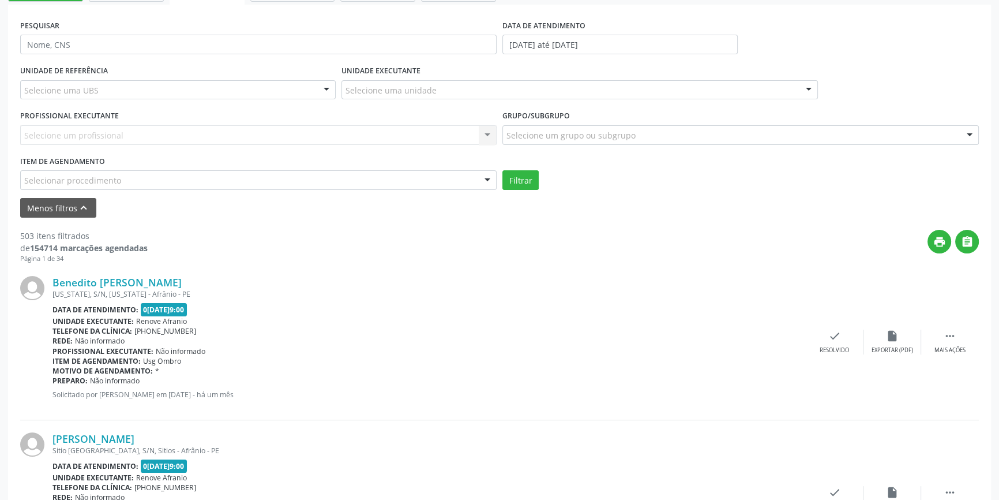
click at [109, 154] on div "Item de agendamento Selecionar procedimento 0604320140 - Abatacepte 125 mg inje…" at bounding box center [258, 171] width 476 height 37
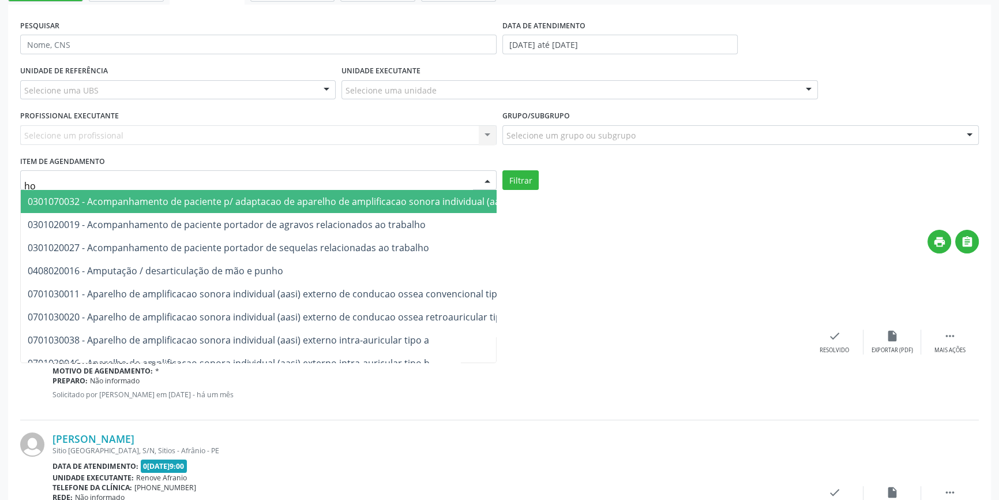
type input "h"
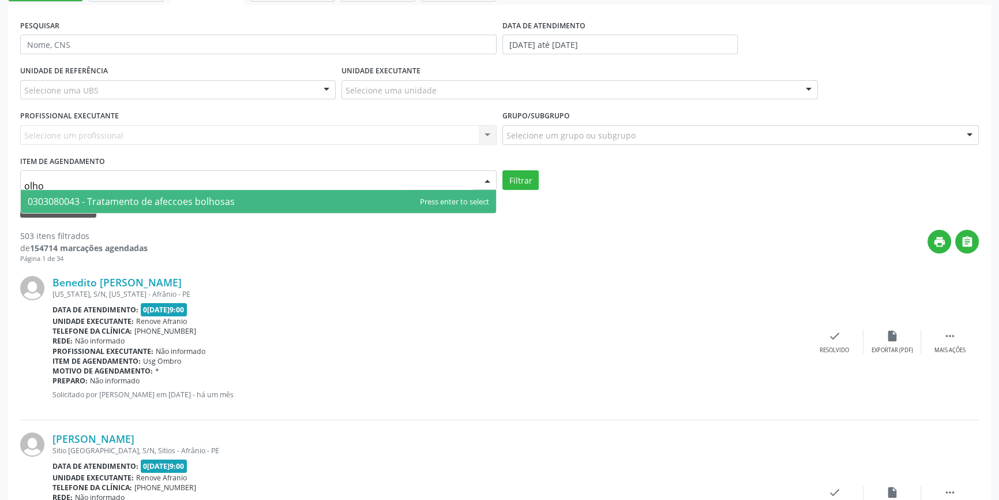
type input "olhos"
drag, startPoint x: 80, startPoint y: 186, endPoint x: 0, endPoint y: 170, distance: 81.1
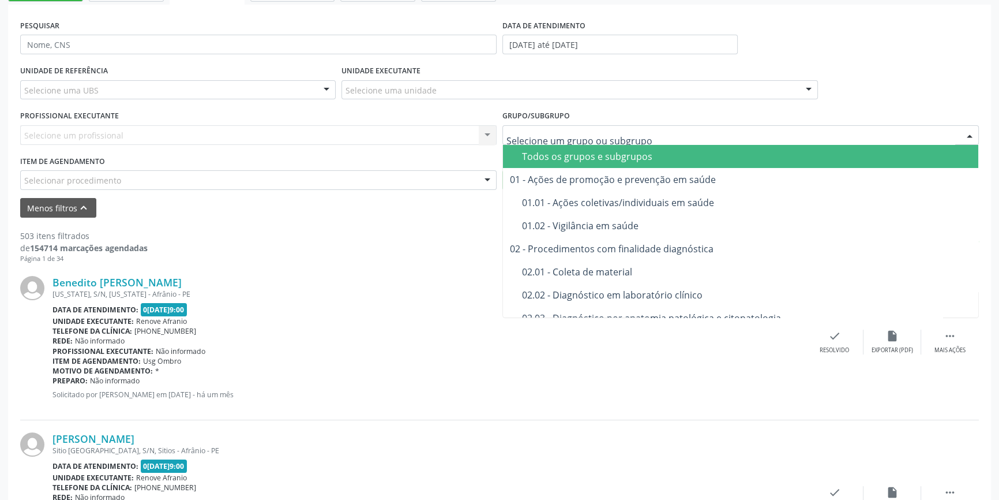
click at [554, 156] on div "Todos os grupos e subgrupos" at bounding box center [746, 156] width 449 height 9
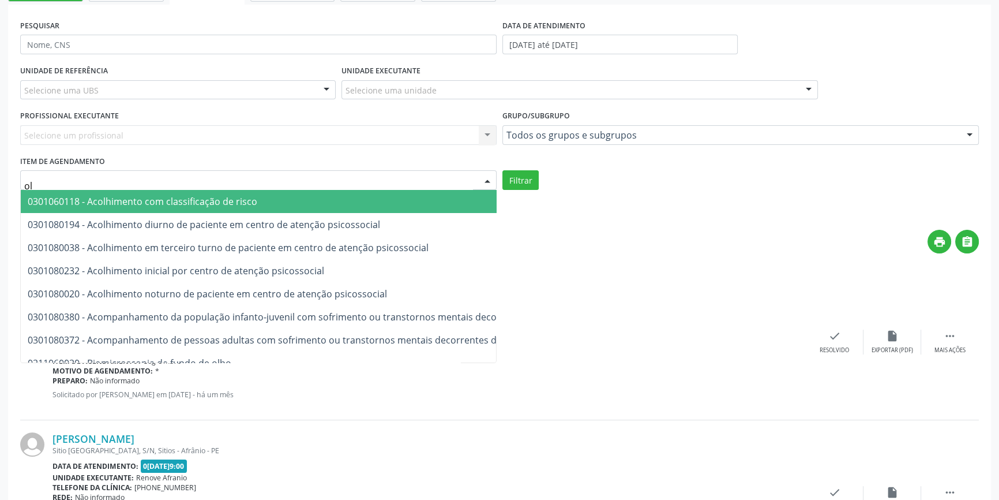
type input "o"
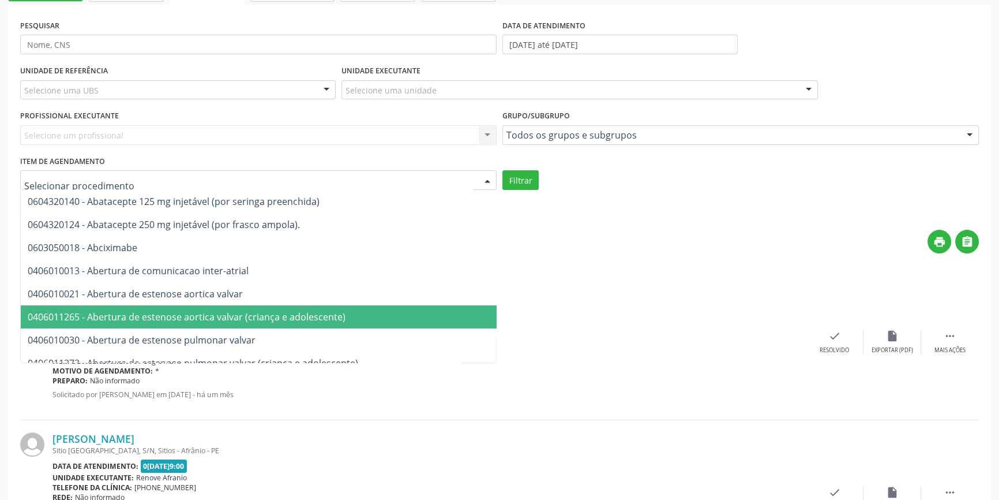
paste input "0205010032"
type input "0205010032"
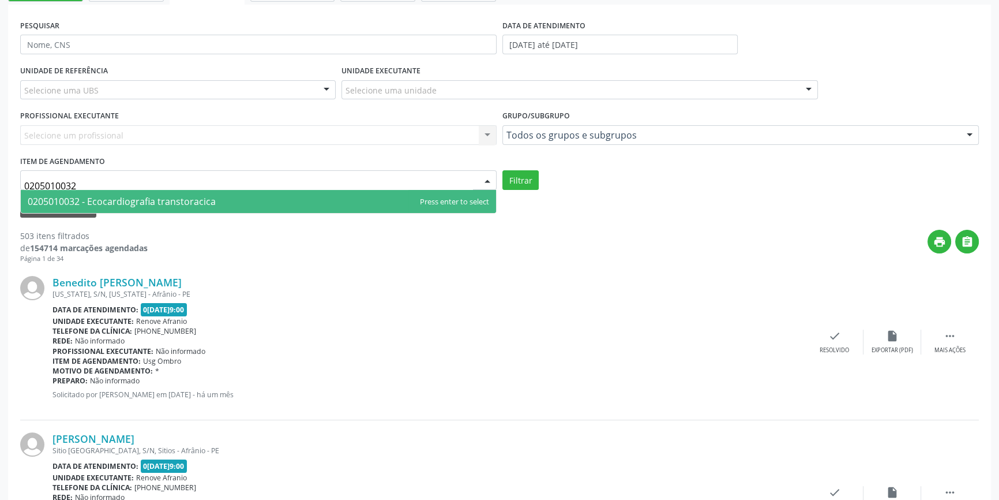
click at [134, 201] on span "0205010032 - Ecocardiografia transtoracica" at bounding box center [122, 201] width 188 height 13
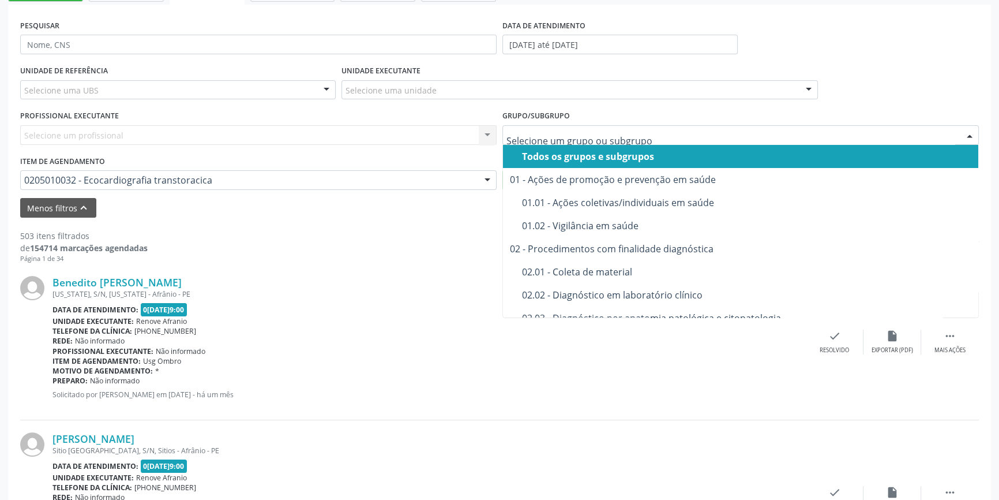
click at [551, 152] on div "Todos os grupos e subgrupos" at bounding box center [746, 156] width 449 height 9
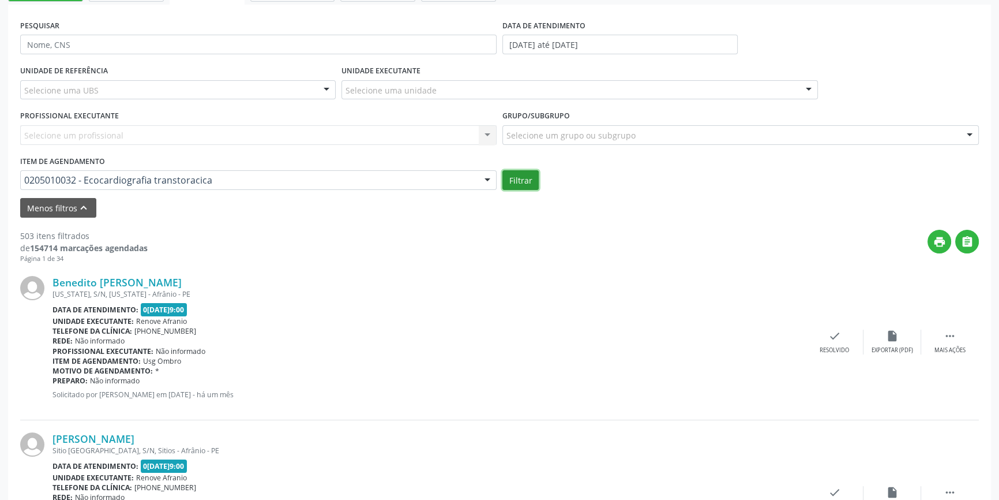
click at [521, 179] on button "Filtrar" at bounding box center [520, 180] width 36 height 20
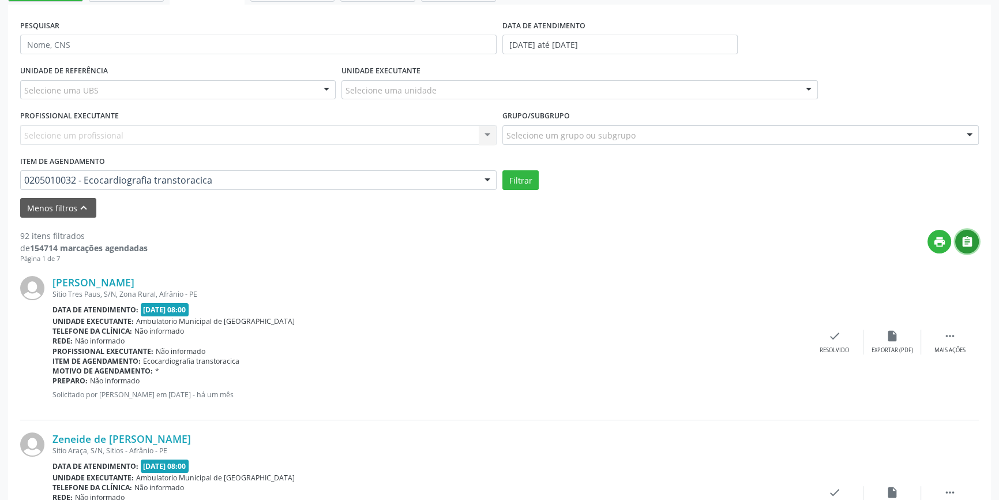
click at [967, 240] on icon "" at bounding box center [967, 241] width 13 height 13
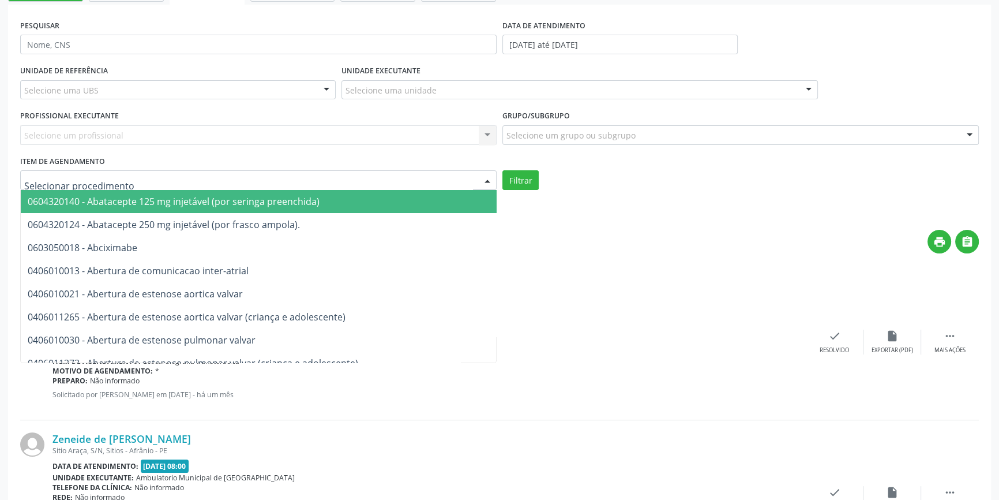
click at [55, 206] on span "0604320140 - Abatacepte 125 mg injetável (por seringa preenchida)" at bounding box center [174, 201] width 292 height 13
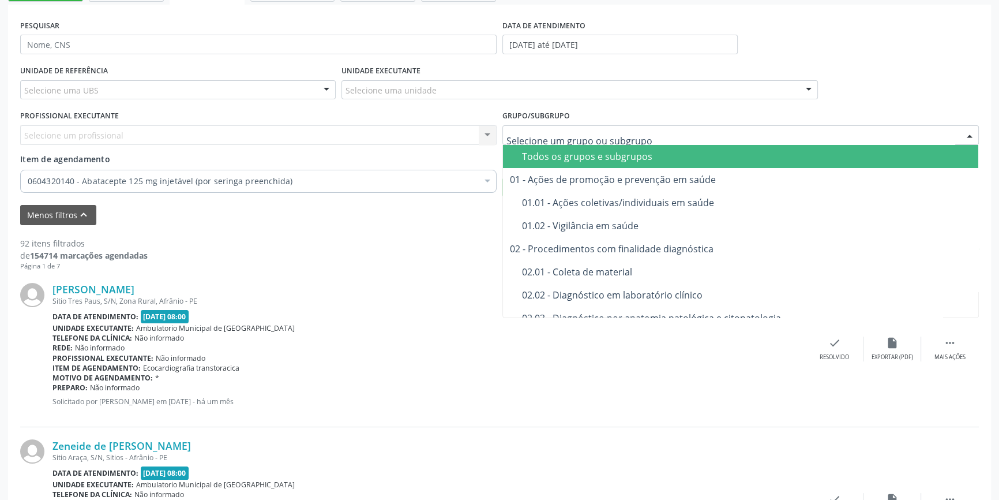
click at [532, 153] on div "Todos os grupos e subgrupos" at bounding box center [746, 156] width 449 height 9
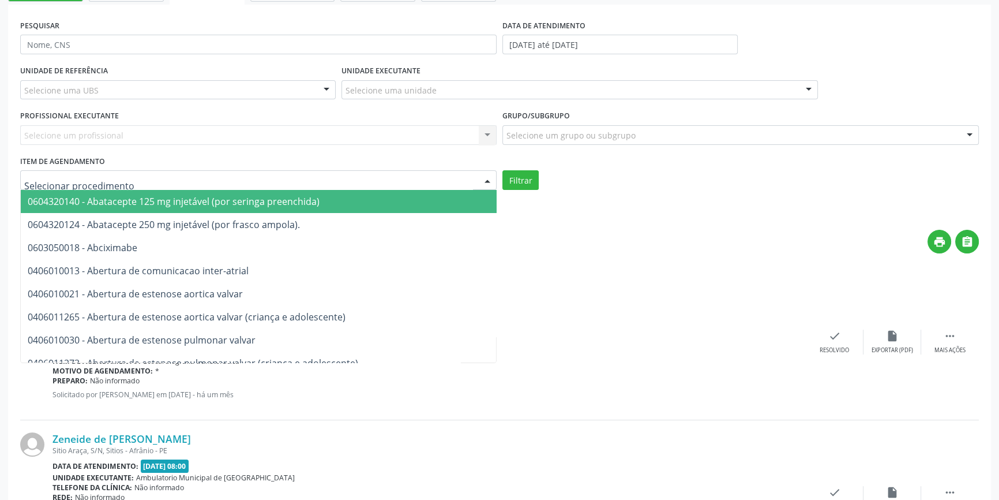
click at [298, 178] on div at bounding box center [258, 180] width 476 height 20
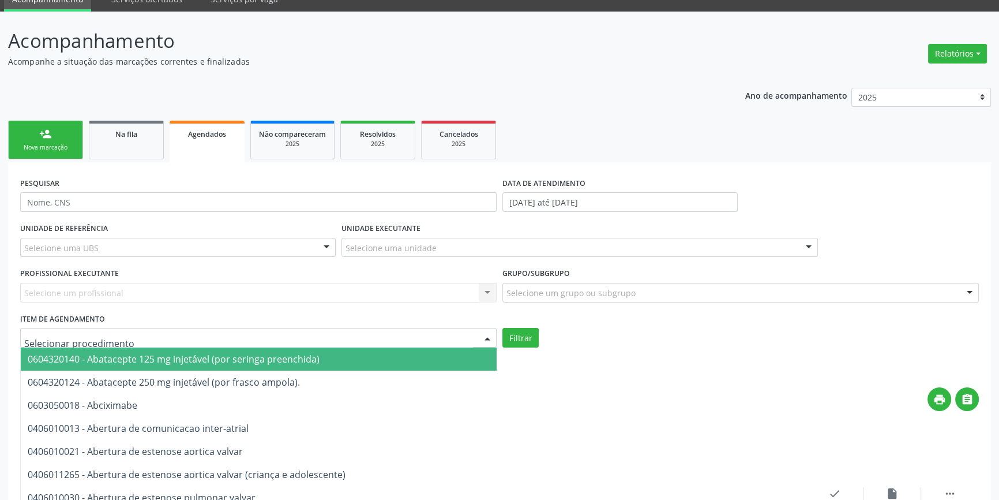
scroll to position [104, 0]
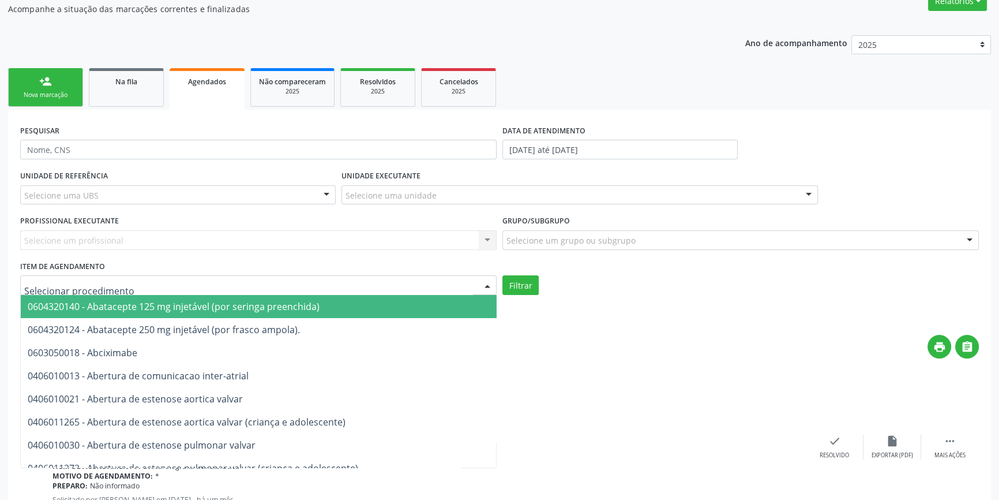
paste input "0211060011"
type input "0211060011"
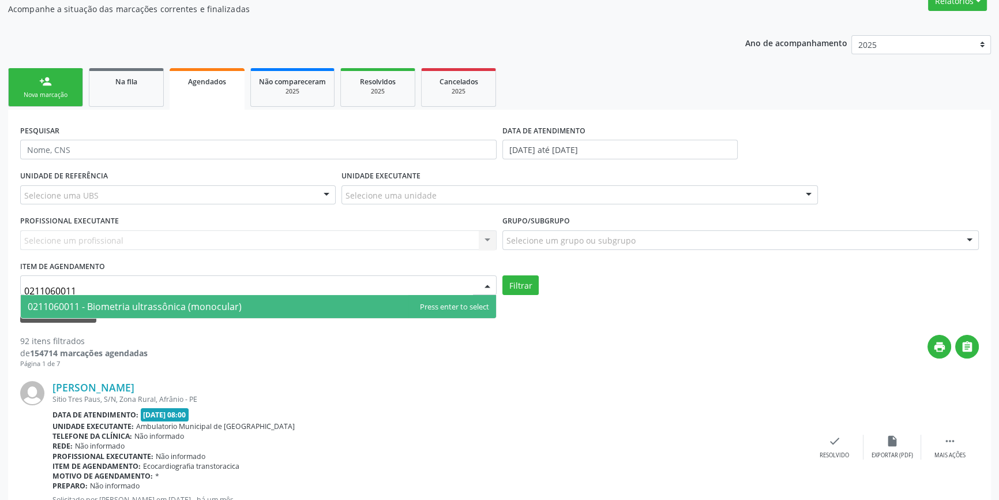
click at [62, 305] on span "0211060011 - Biometria ultrassônica (monocular)" at bounding box center [135, 306] width 214 height 13
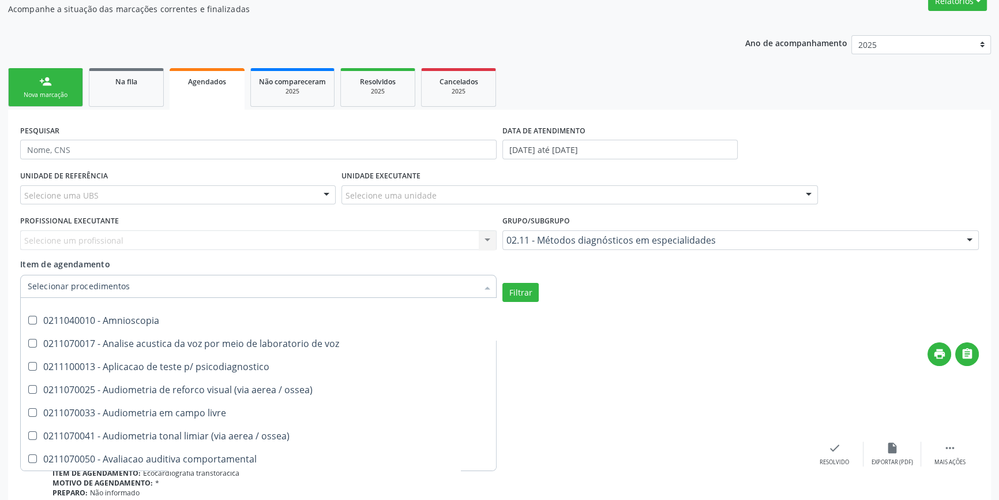
scroll to position [0, 0]
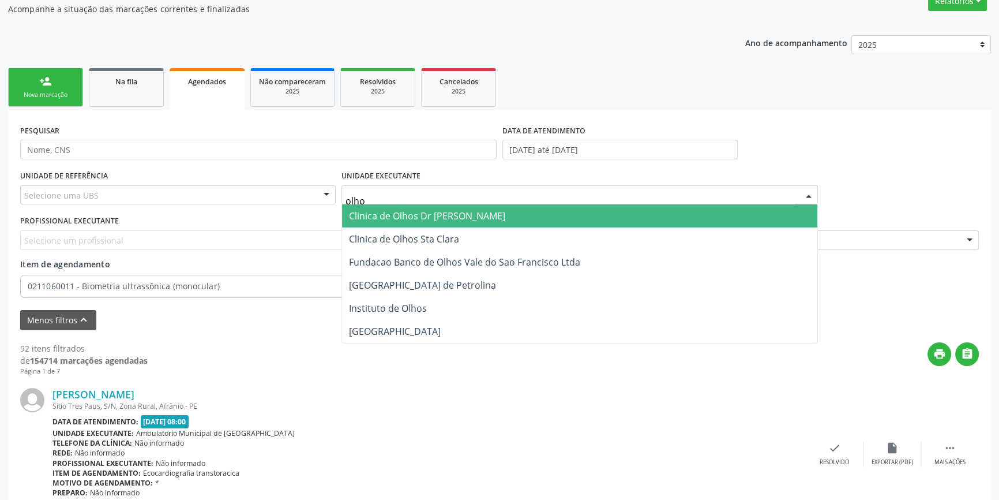
type input "olhos"
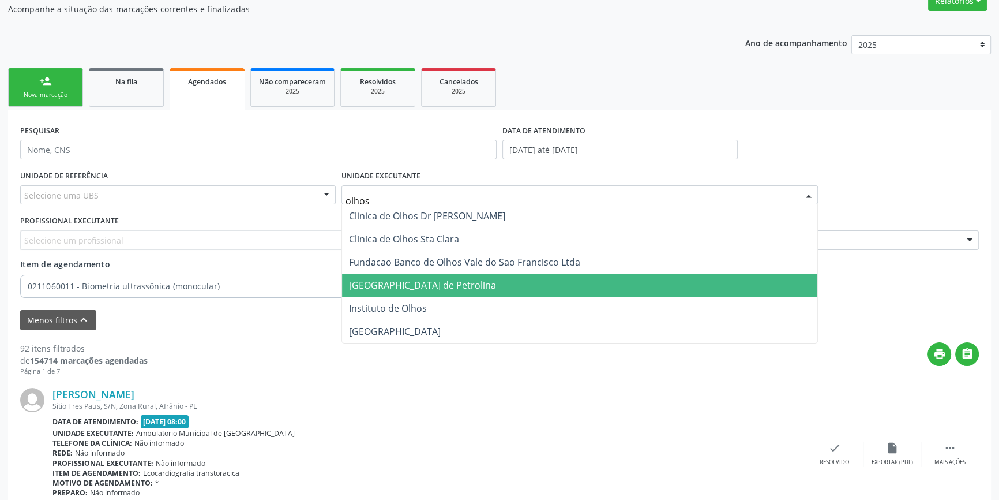
click at [390, 288] on span "[GEOGRAPHIC_DATA] de Petrolina" at bounding box center [422, 285] width 147 height 13
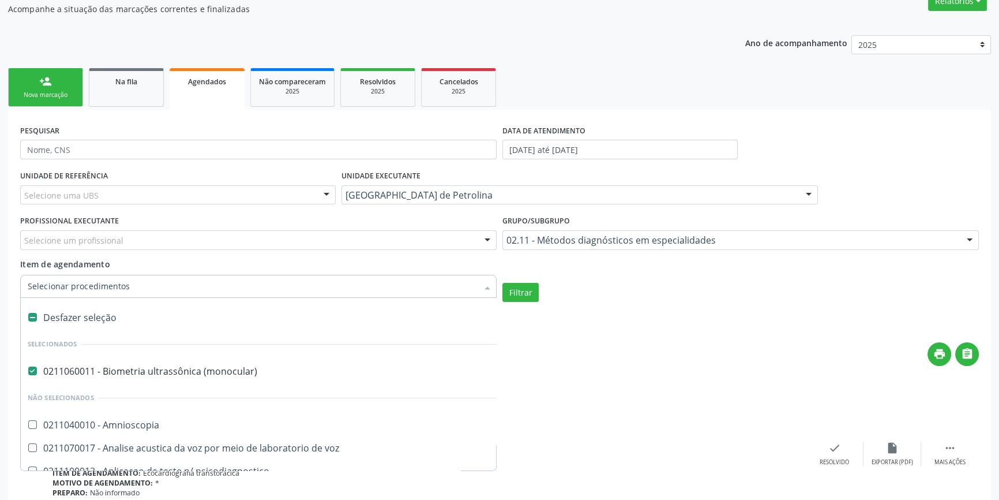
click at [78, 313] on div "Desfazer seleção" at bounding box center [288, 317] width 534 height 23
checkbox \(monocular\) "false"
click at [710, 303] on form "PESQUISAR DATA DE ATENDIMENTO [DATE] até [DATE] UNIDADE DE REFERÊNCIA Selecione…" at bounding box center [499, 226] width 959 height 208
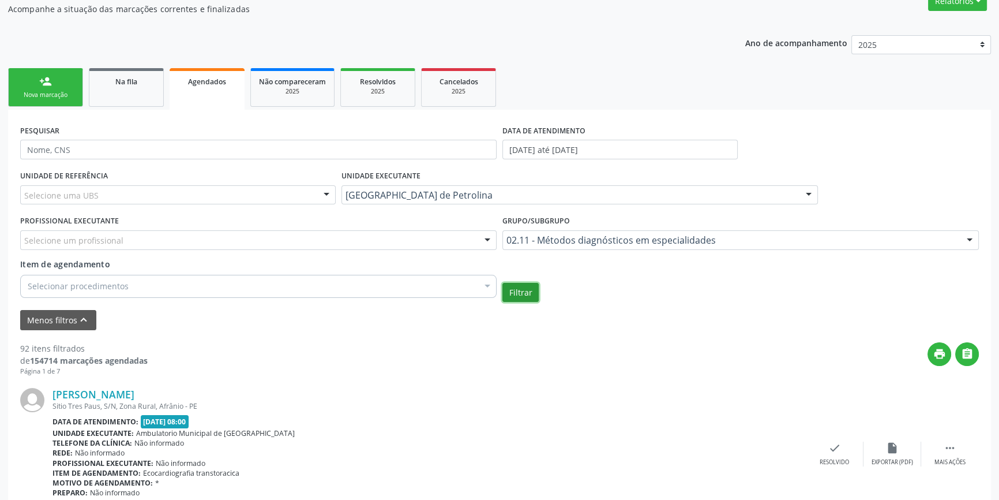
click at [514, 291] on button "Filtrar" at bounding box center [520, 293] width 36 height 20
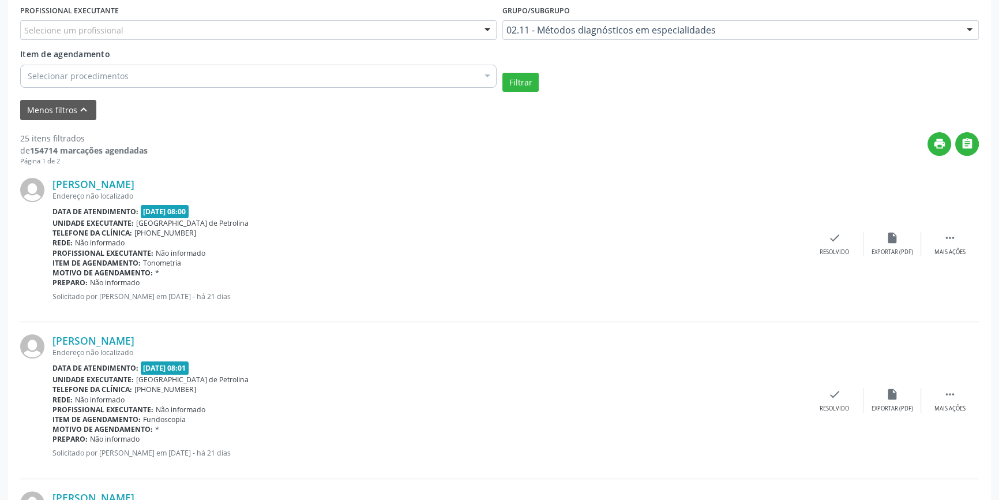
scroll to position [104, 0]
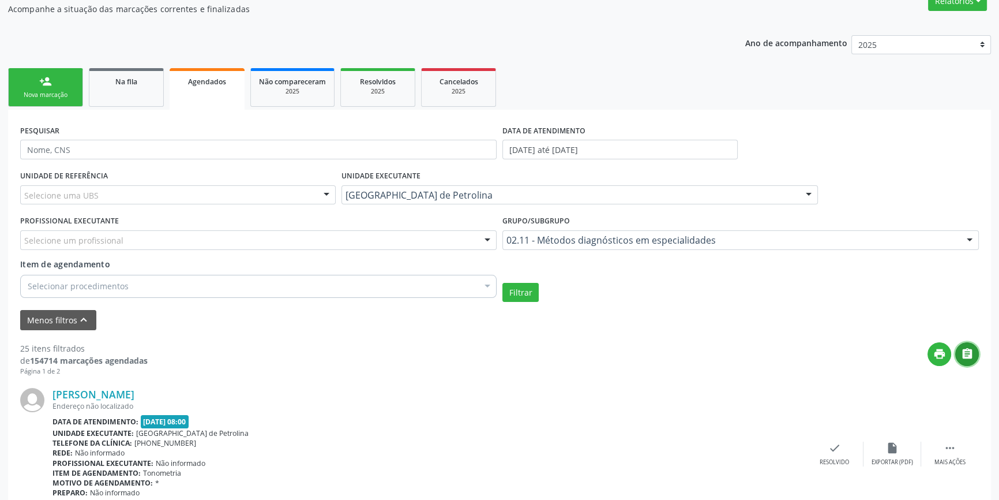
click at [967, 352] on icon "" at bounding box center [967, 353] width 13 height 13
click at [501, 235] on div "Grupo/Subgrupo 02.11 - Métodos diagnósticos em especialidades Todos os grupos e…" at bounding box center [741, 234] width 482 height 45
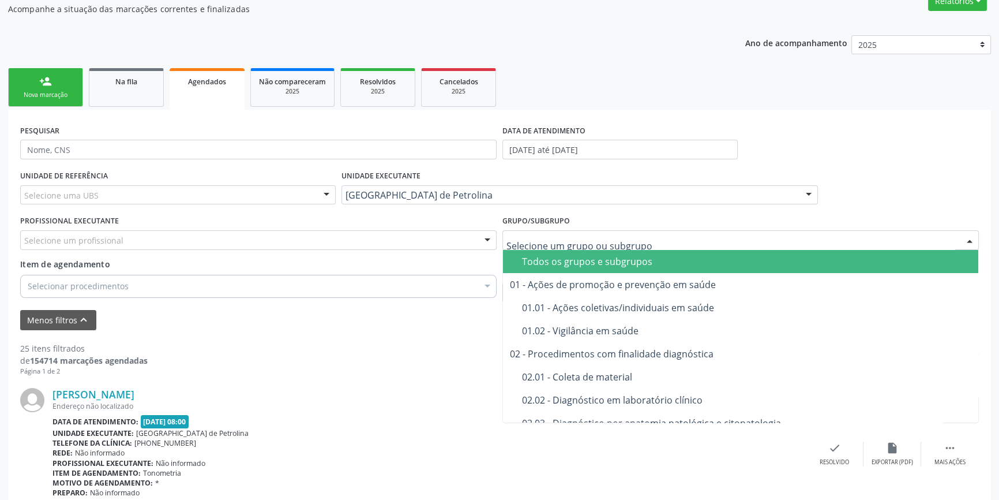
click at [540, 257] on div "Todos os grupos e subgrupos" at bounding box center [746, 261] width 449 height 9
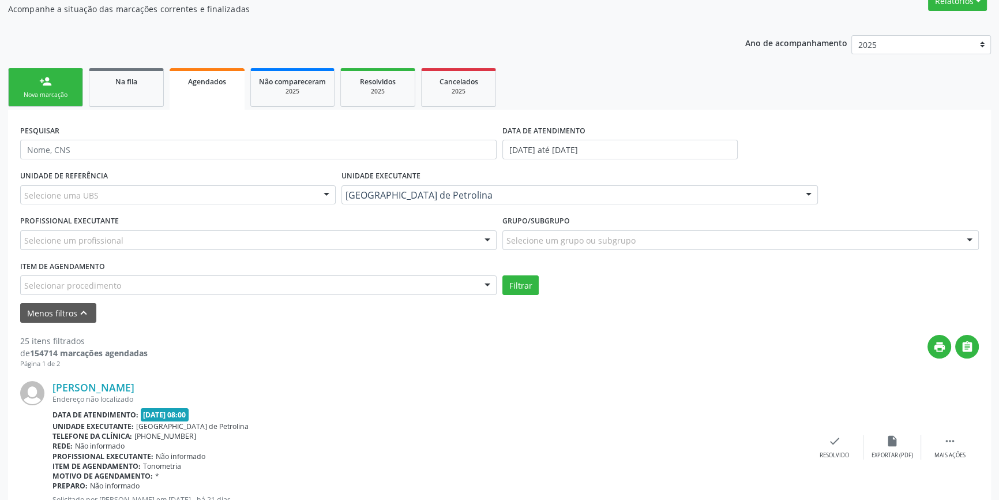
click at [388, 165] on div "PESQUISAR" at bounding box center [258, 144] width 482 height 45
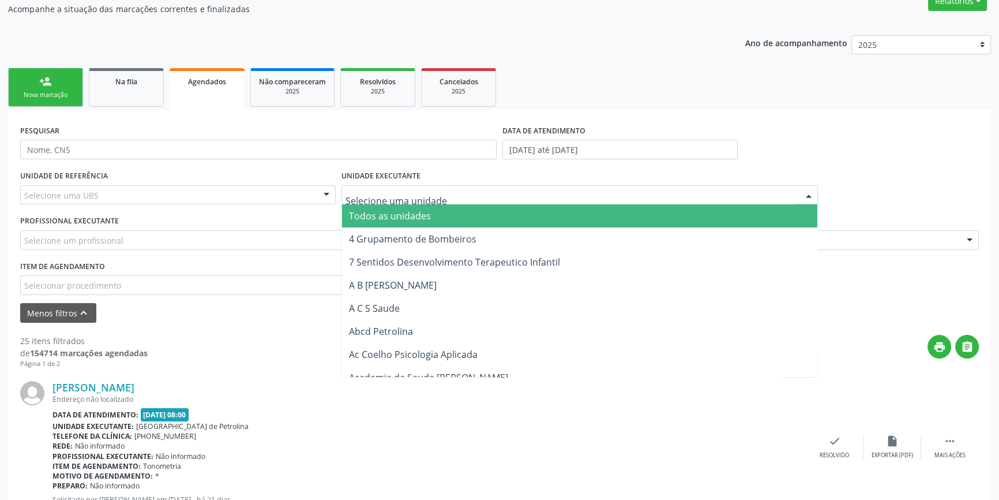
click at [485, 197] on input "text" at bounding box center [570, 200] width 449 height 23
click at [490, 189] on input "text" at bounding box center [570, 200] width 449 height 23
click at [317, 162] on div "PESQUISAR" at bounding box center [258, 144] width 482 height 45
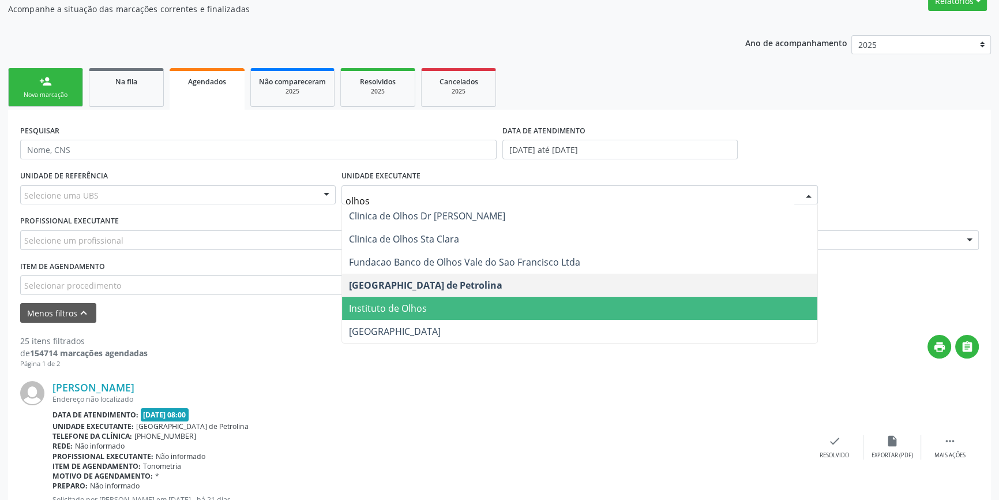
click at [388, 311] on span "Instituto de Olhos" at bounding box center [388, 308] width 78 height 13
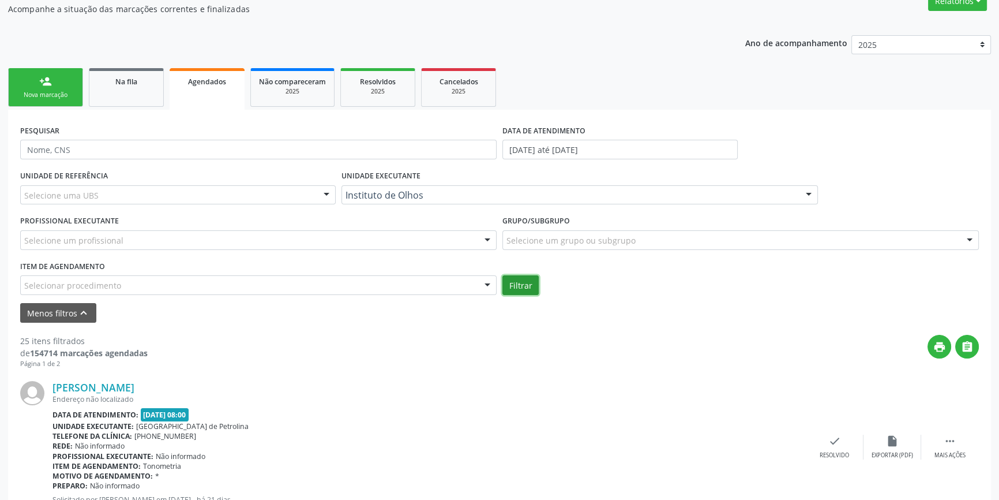
click at [527, 284] on button "Filtrar" at bounding box center [520, 285] width 36 height 20
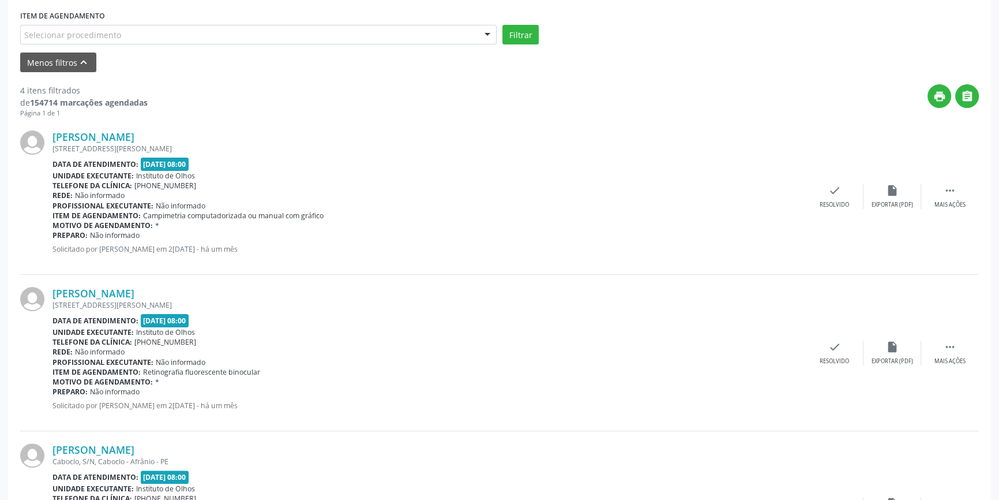
scroll to position [197, 0]
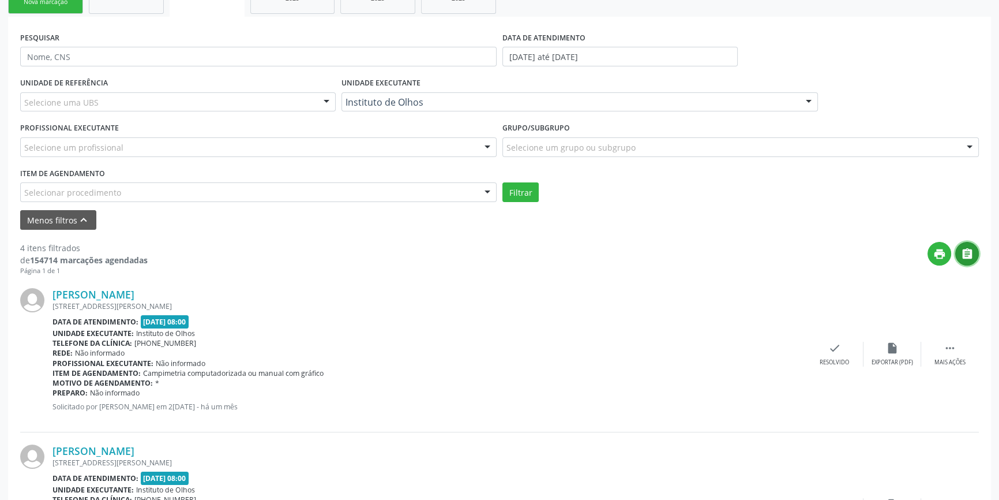
click at [975, 251] on button "" at bounding box center [967, 254] width 24 height 24
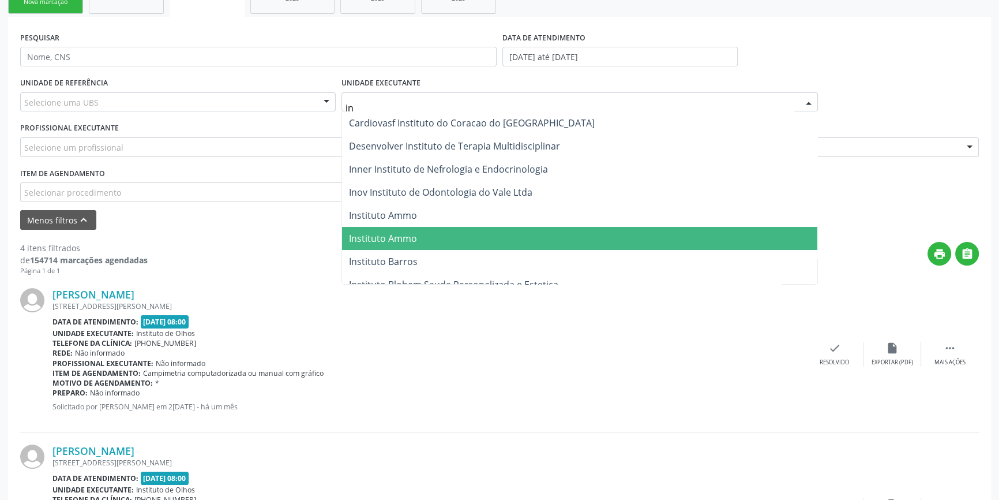
type input "i"
